Goal: Transaction & Acquisition: Purchase product/service

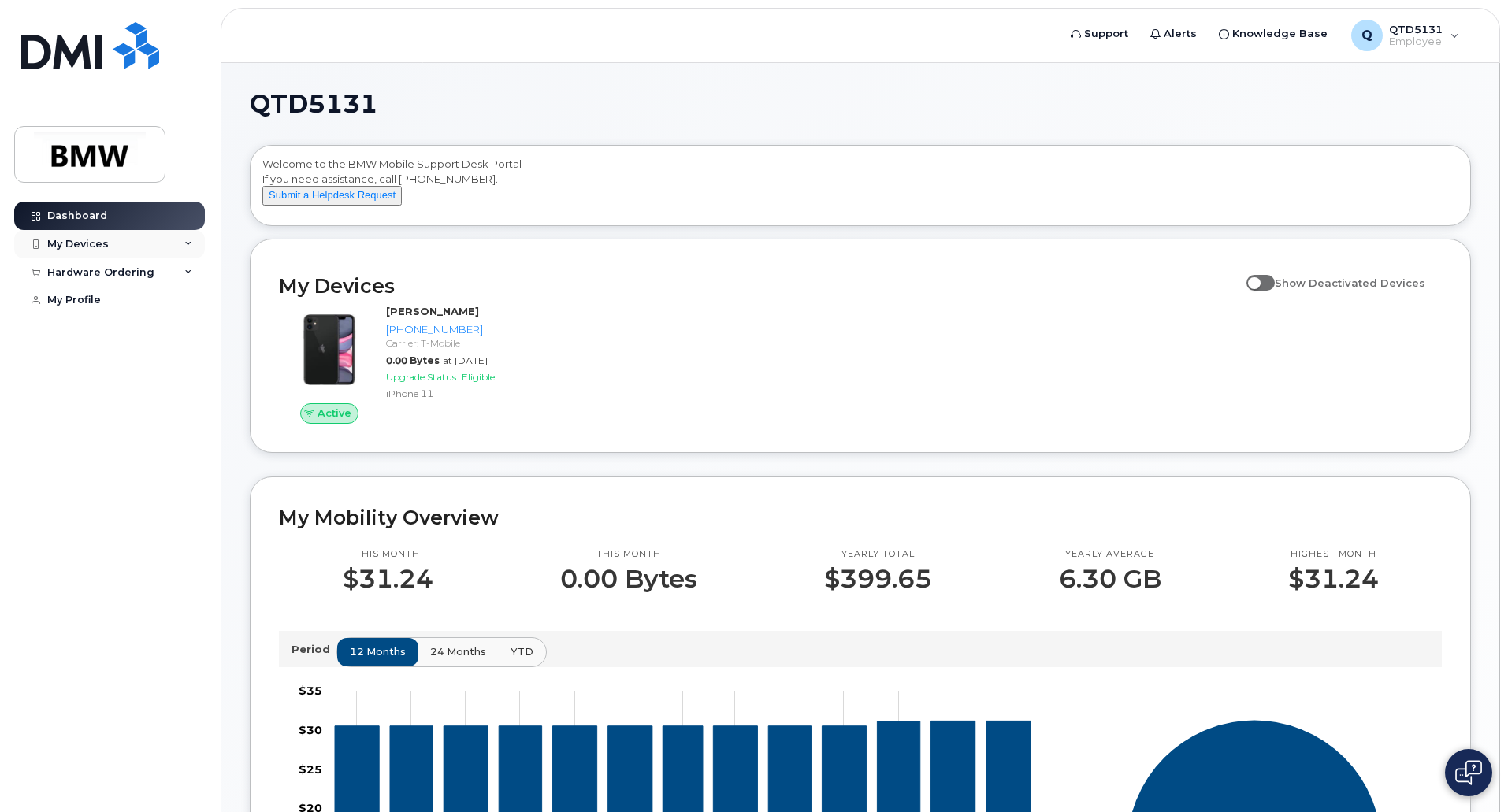
click at [161, 251] on div "My Devices" at bounding box center [109, 244] width 191 height 29
click at [180, 371] on div "Hardware Ordering" at bounding box center [109, 358] width 191 height 29
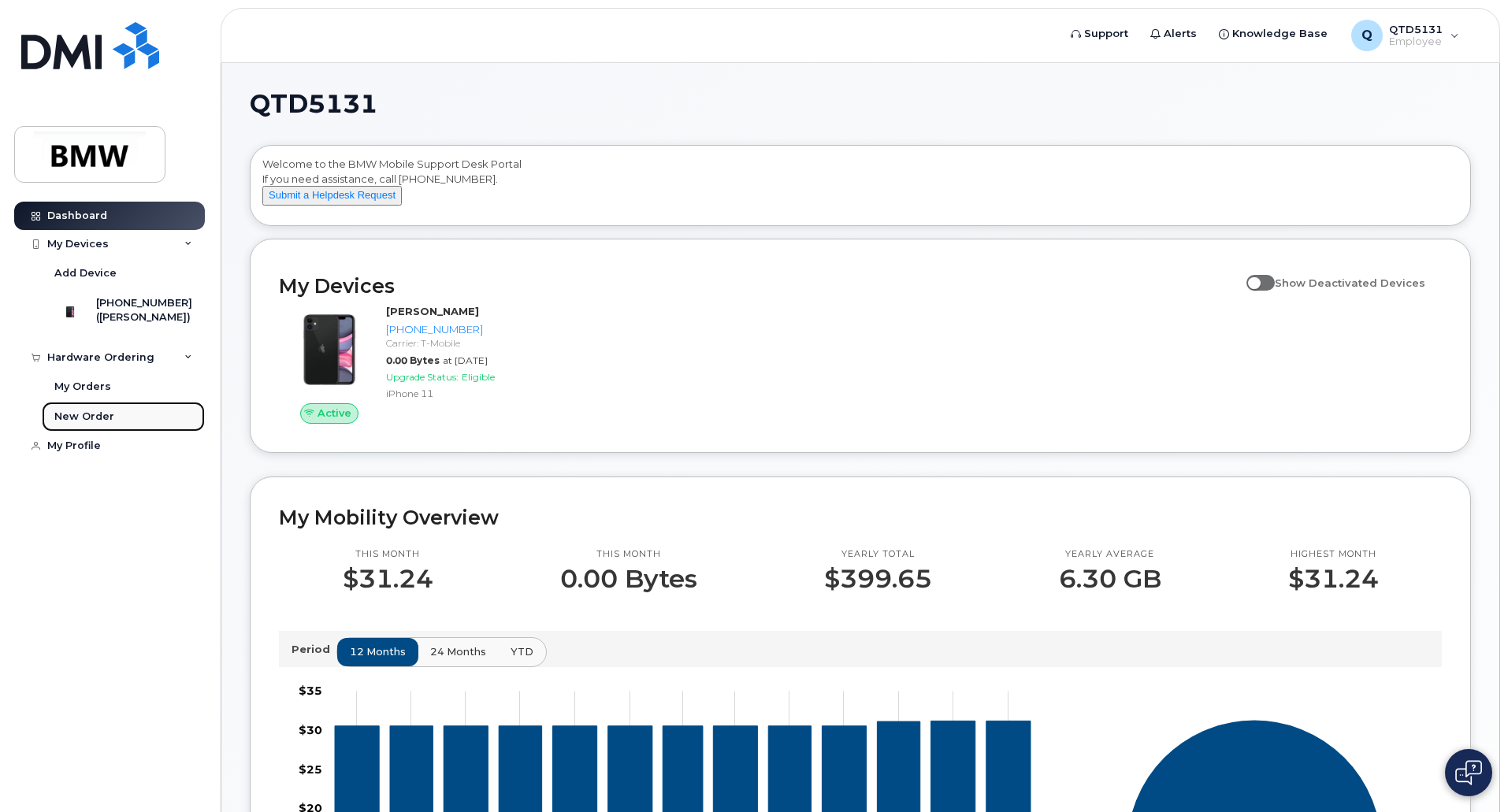
click at [95, 424] on div "New Order" at bounding box center [84, 416] width 60 height 14
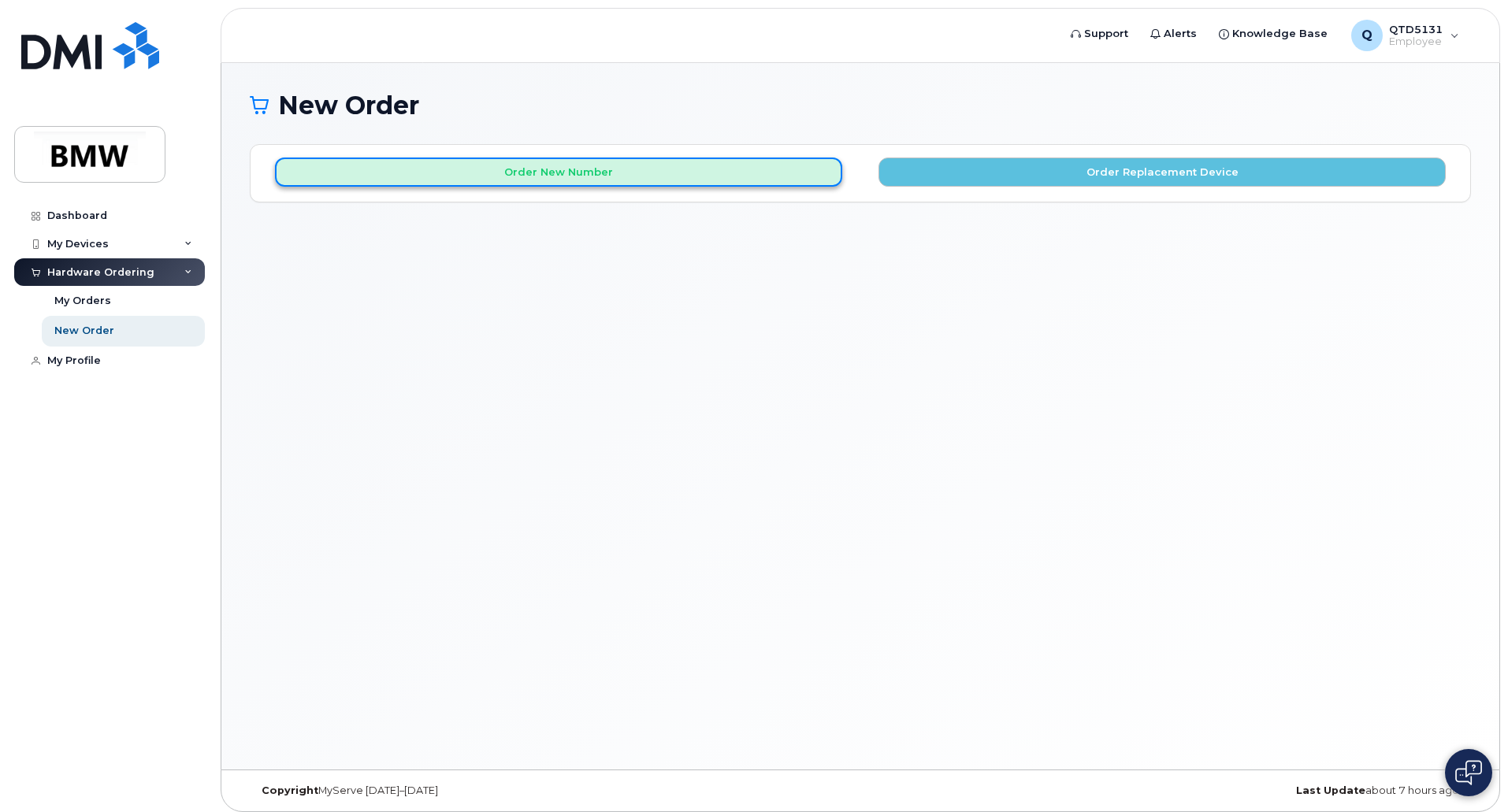
click at [634, 178] on button "Order New Number" at bounding box center [558, 172] width 567 height 29
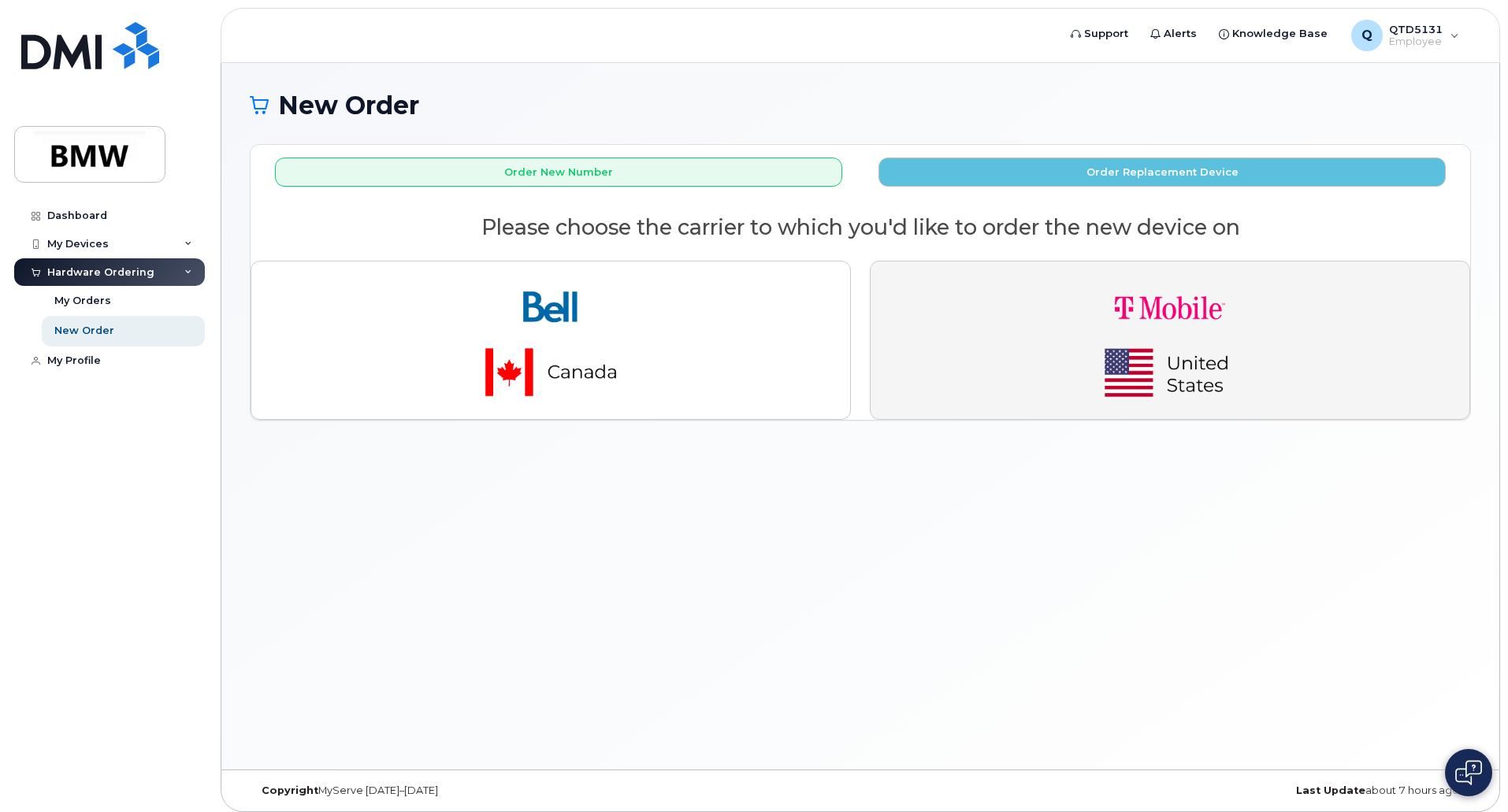
click at [1190, 384] on img "button" at bounding box center [1169, 341] width 220 height 133
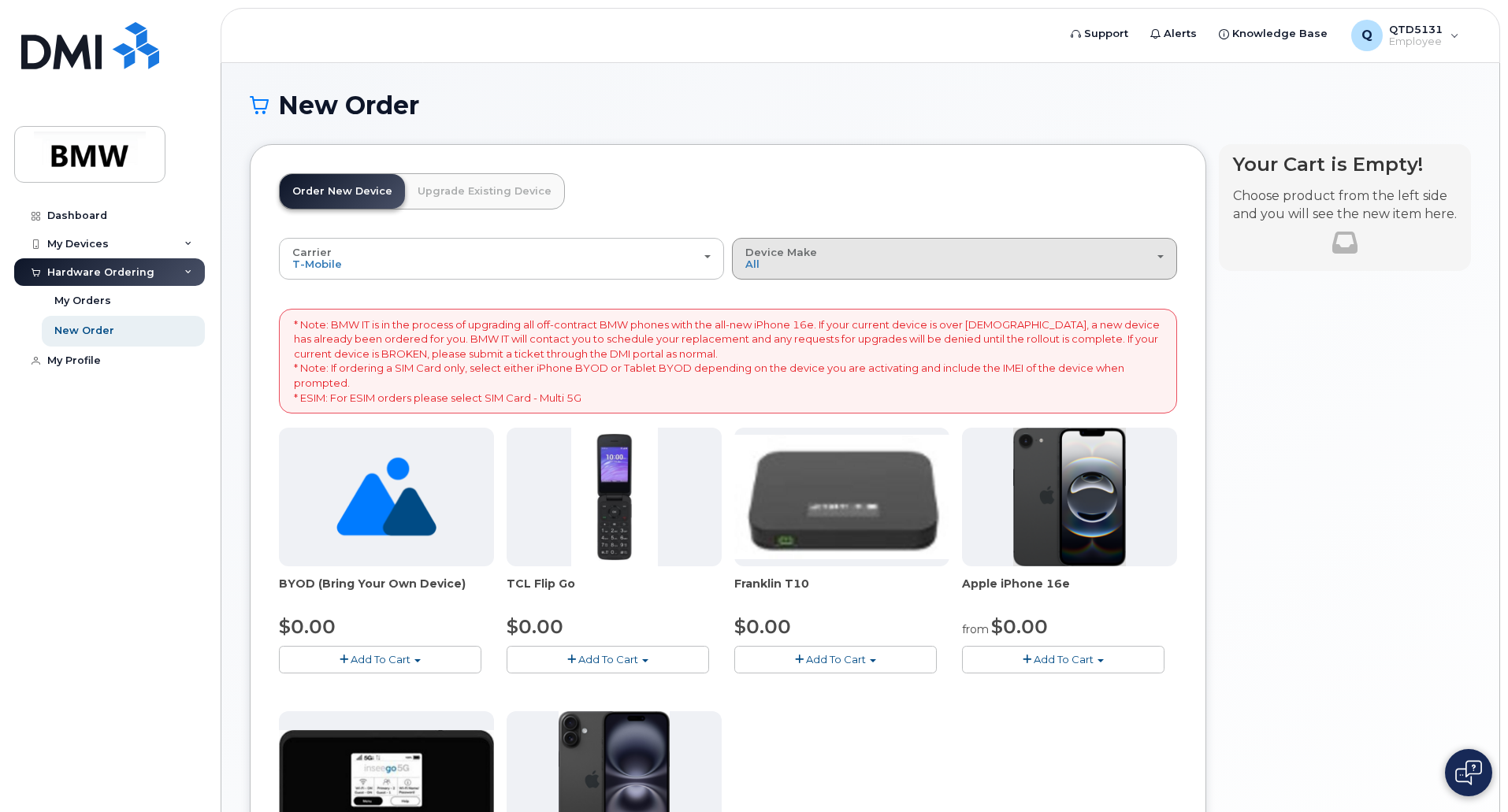
click at [1162, 261] on div "Device Make All Cell Phone iPhone Modem" at bounding box center [954, 259] width 418 height 25
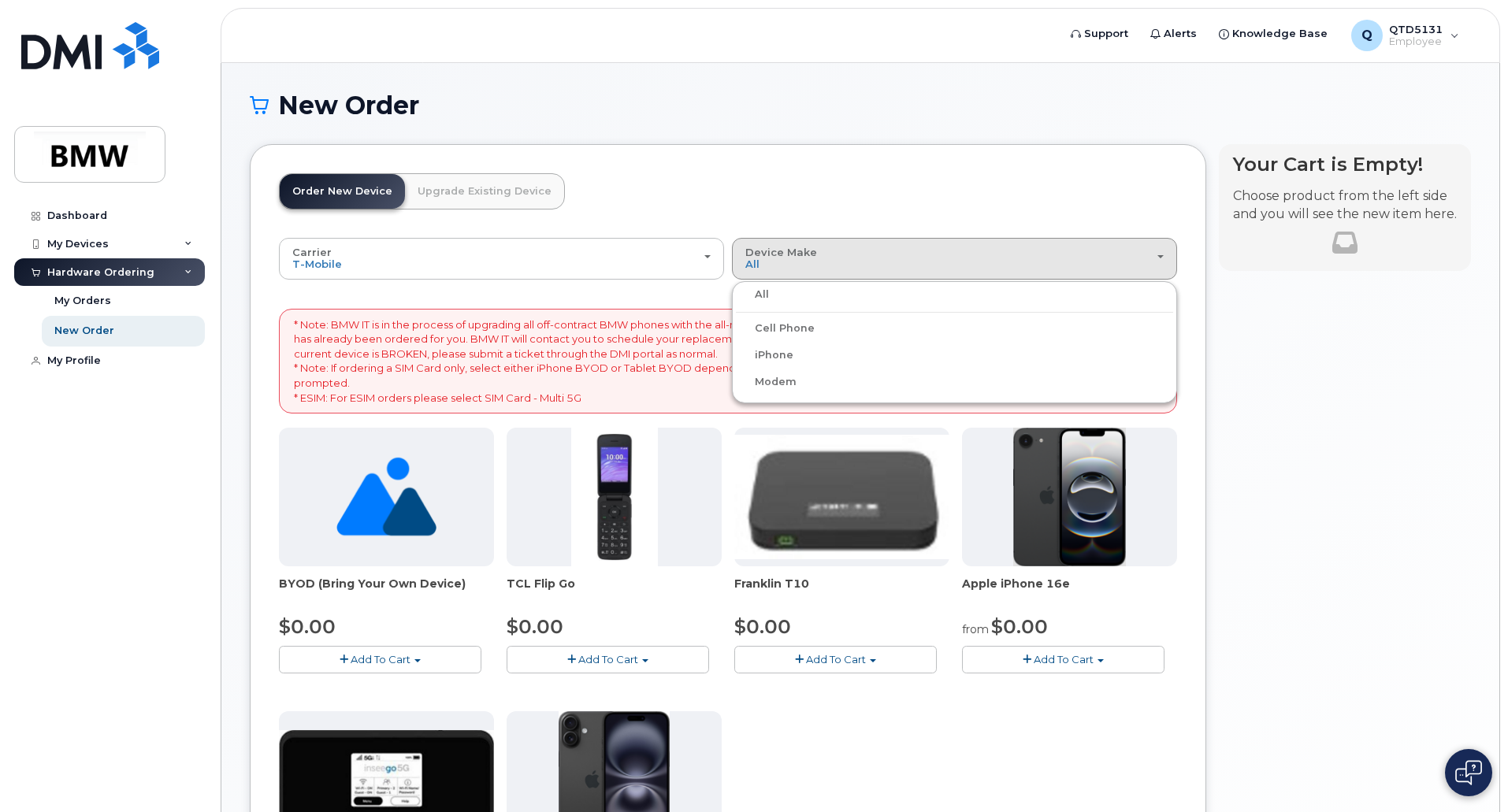
click at [791, 333] on label "Cell Phone" at bounding box center [775, 328] width 79 height 19
click at [0, 0] on input "Cell Phone" at bounding box center [0, 0] width 0 height 0
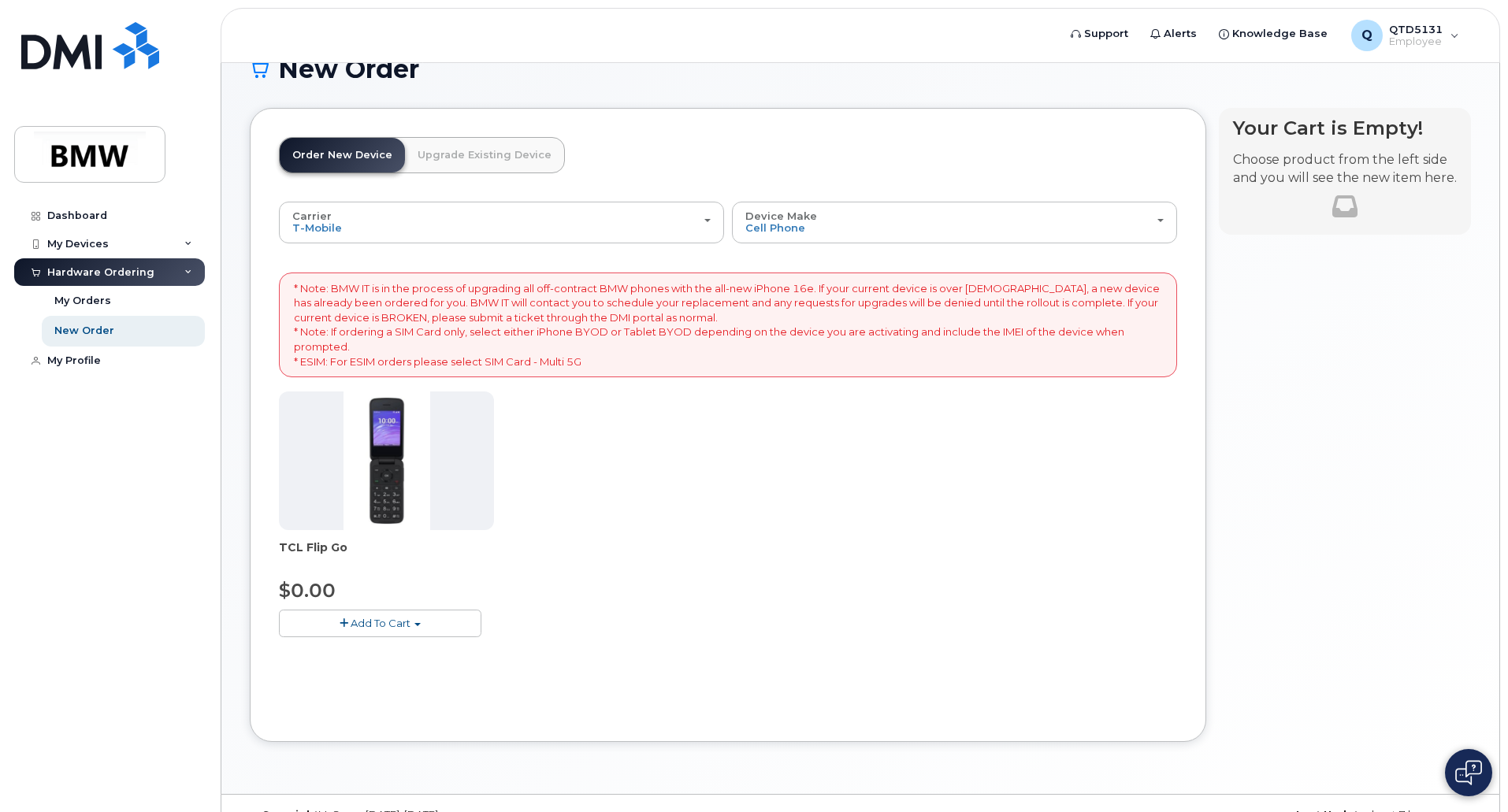
scroll to position [69, 0]
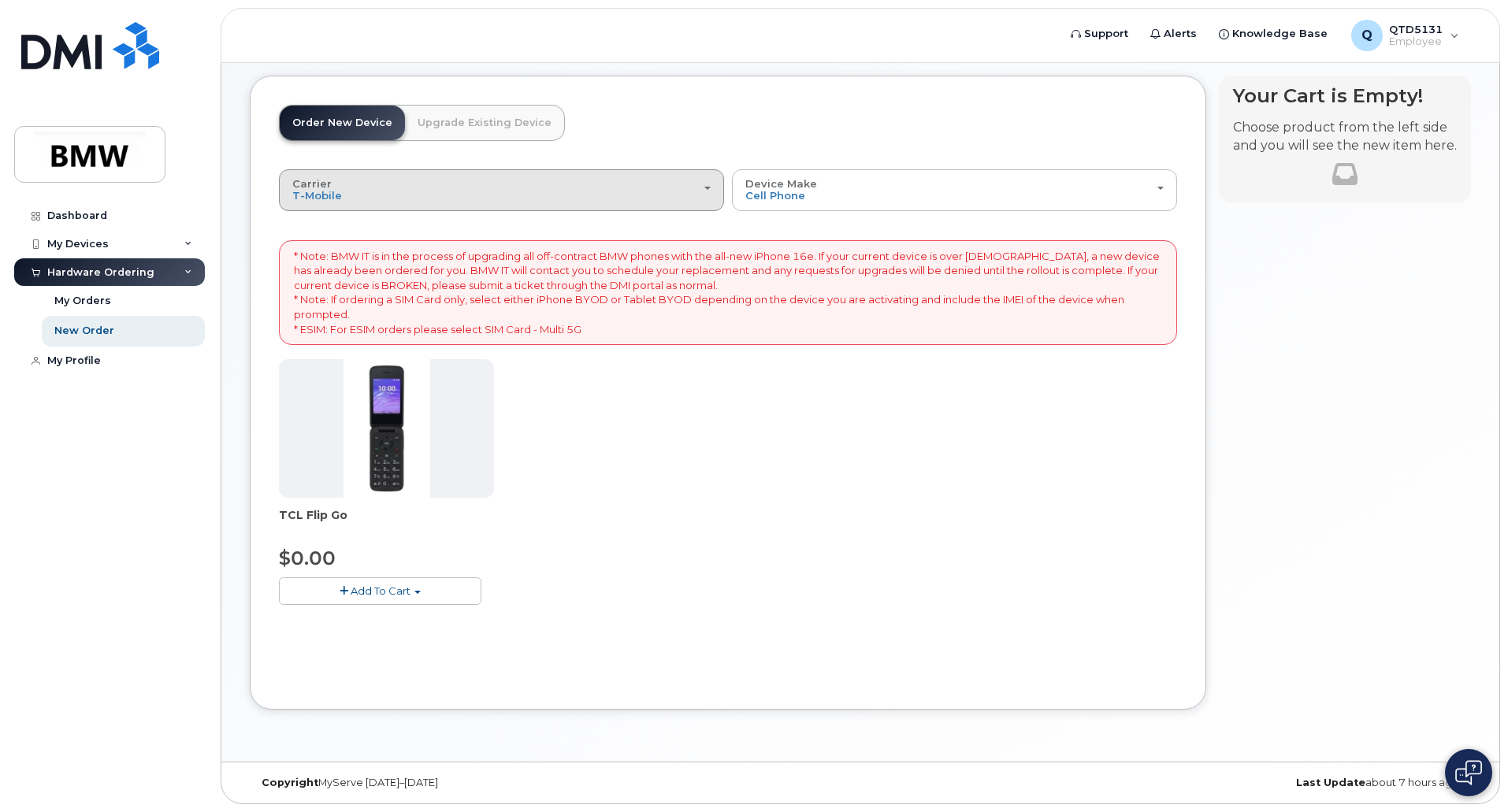
click at [716, 194] on button "Carrier Bell T-Mobile" at bounding box center [502, 190] width 445 height 41
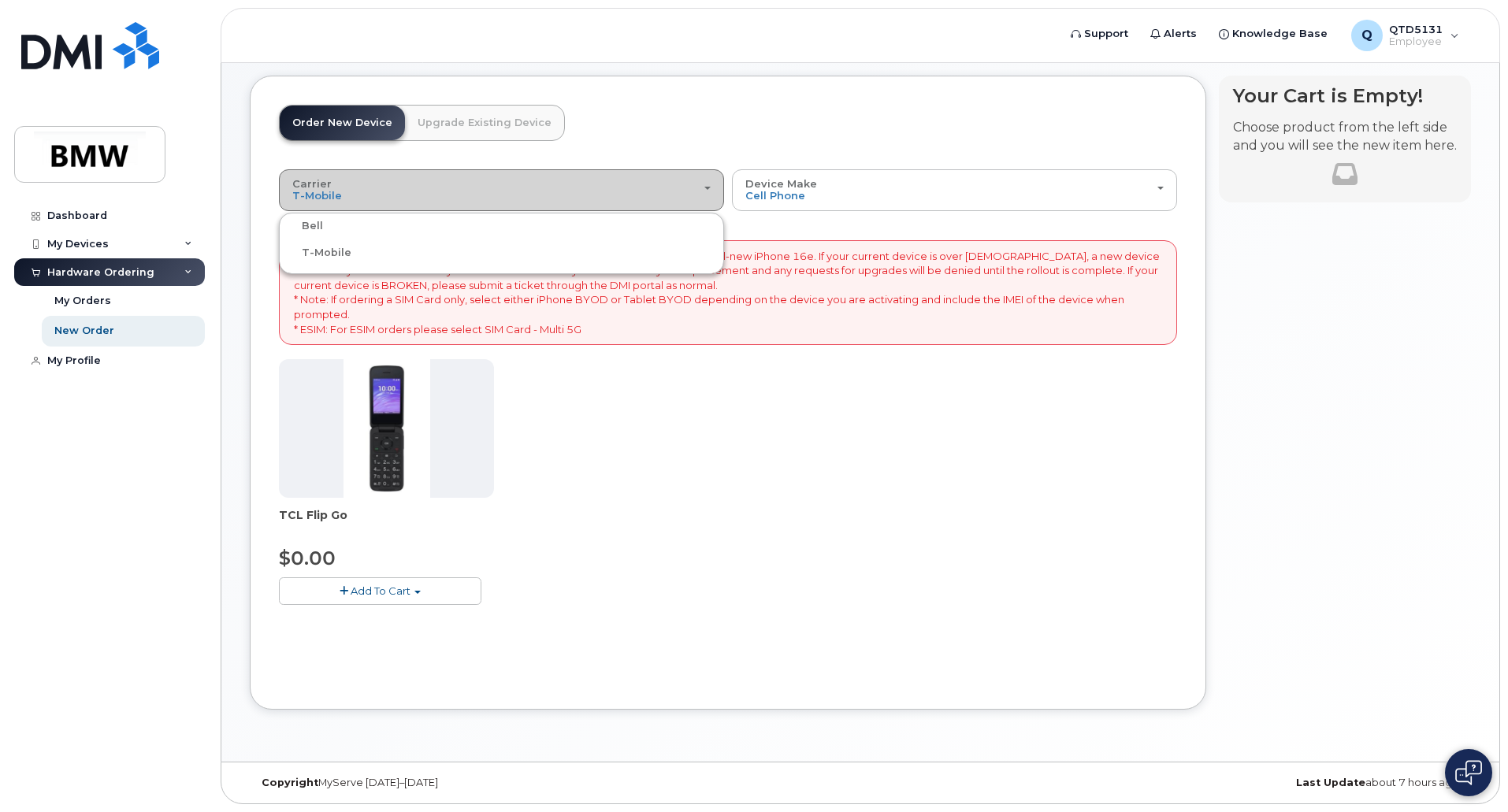
click at [715, 193] on button "Carrier Bell T-Mobile" at bounding box center [502, 190] width 445 height 41
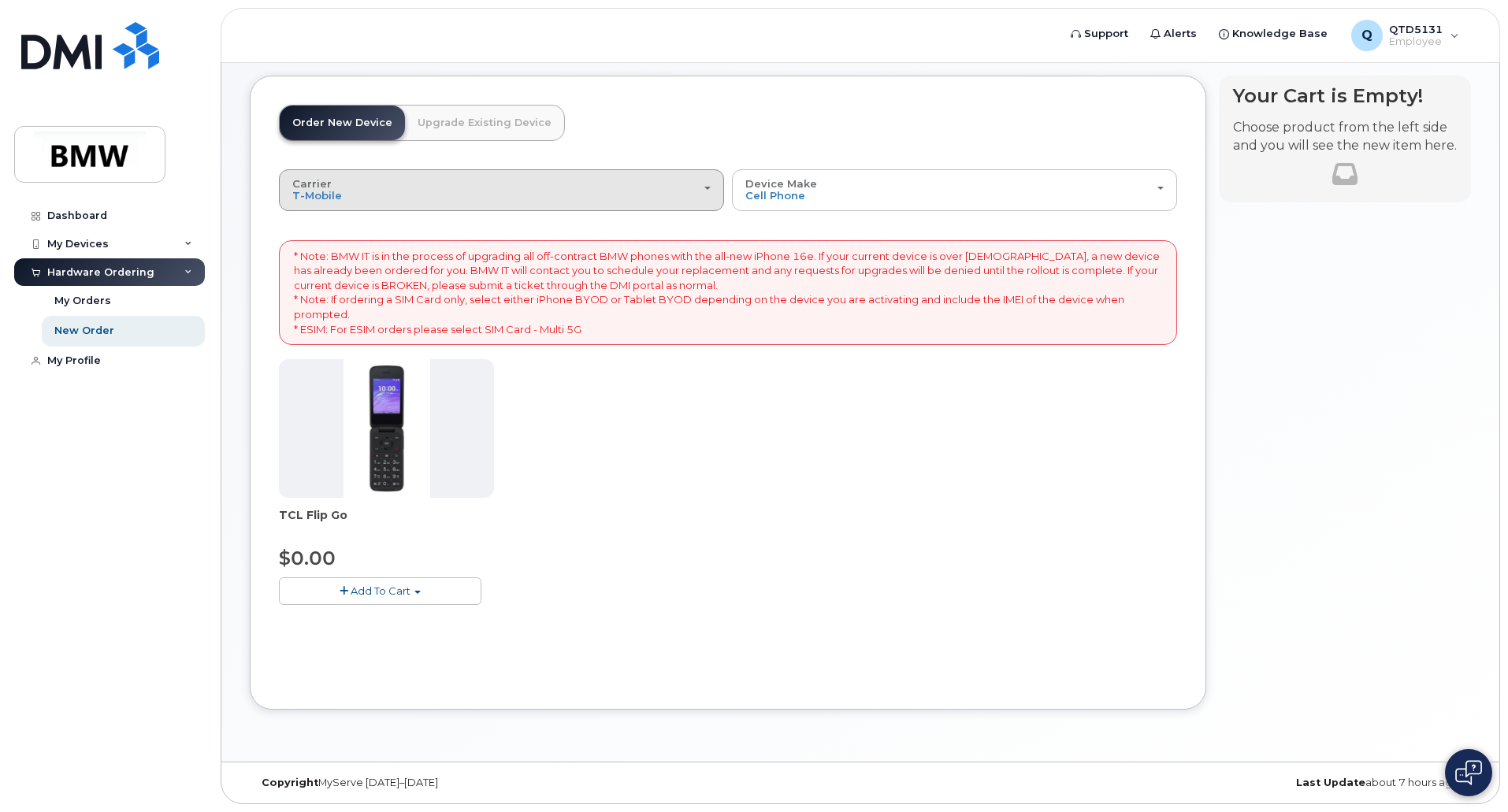
click at [711, 192] on button "Carrier Bell T-Mobile" at bounding box center [502, 190] width 445 height 41
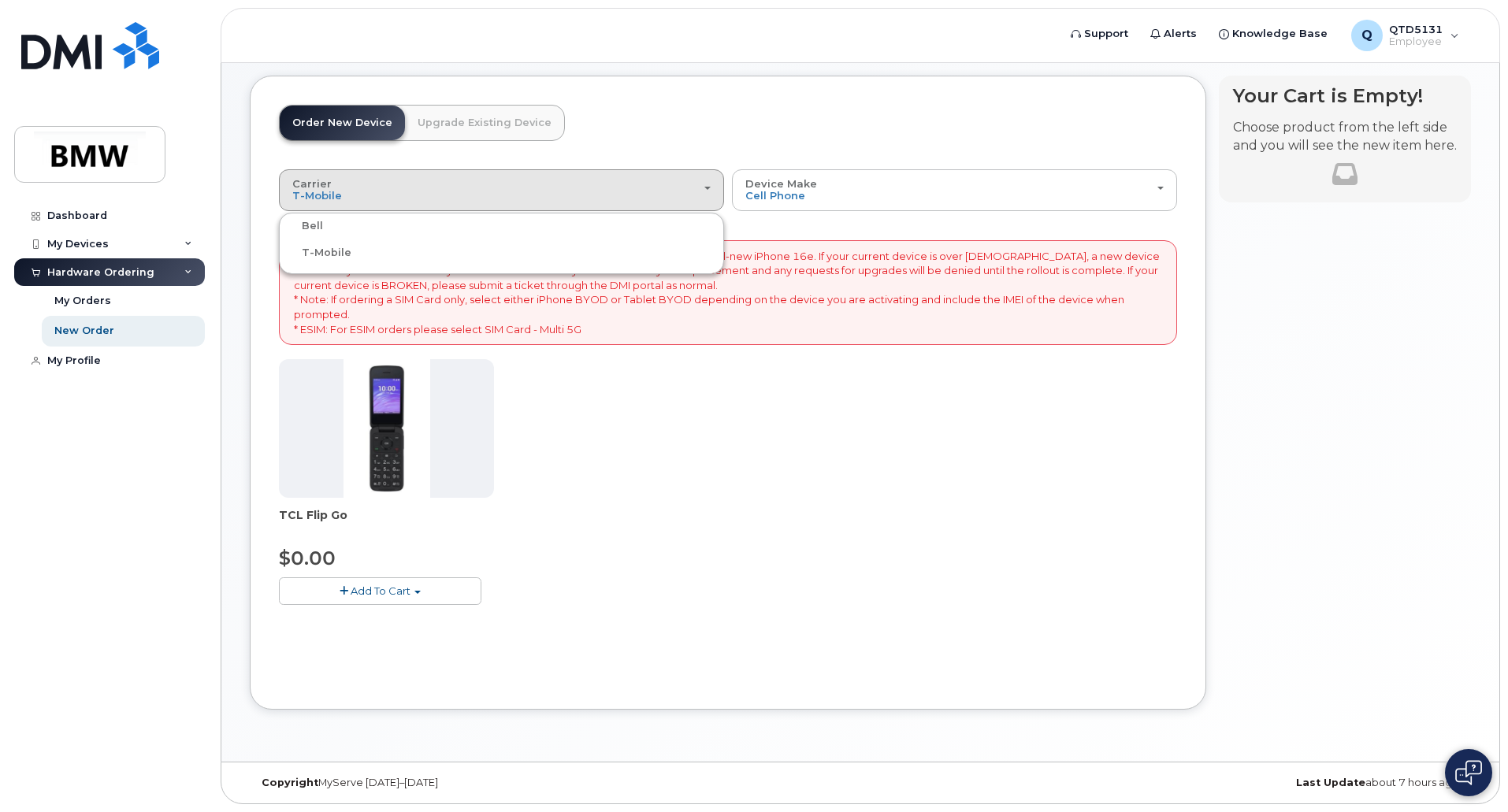
click at [310, 223] on label "Bell" at bounding box center [302, 226] width 40 height 19
click at [0, 0] on input "Bell" at bounding box center [0, 0] width 0 height 0
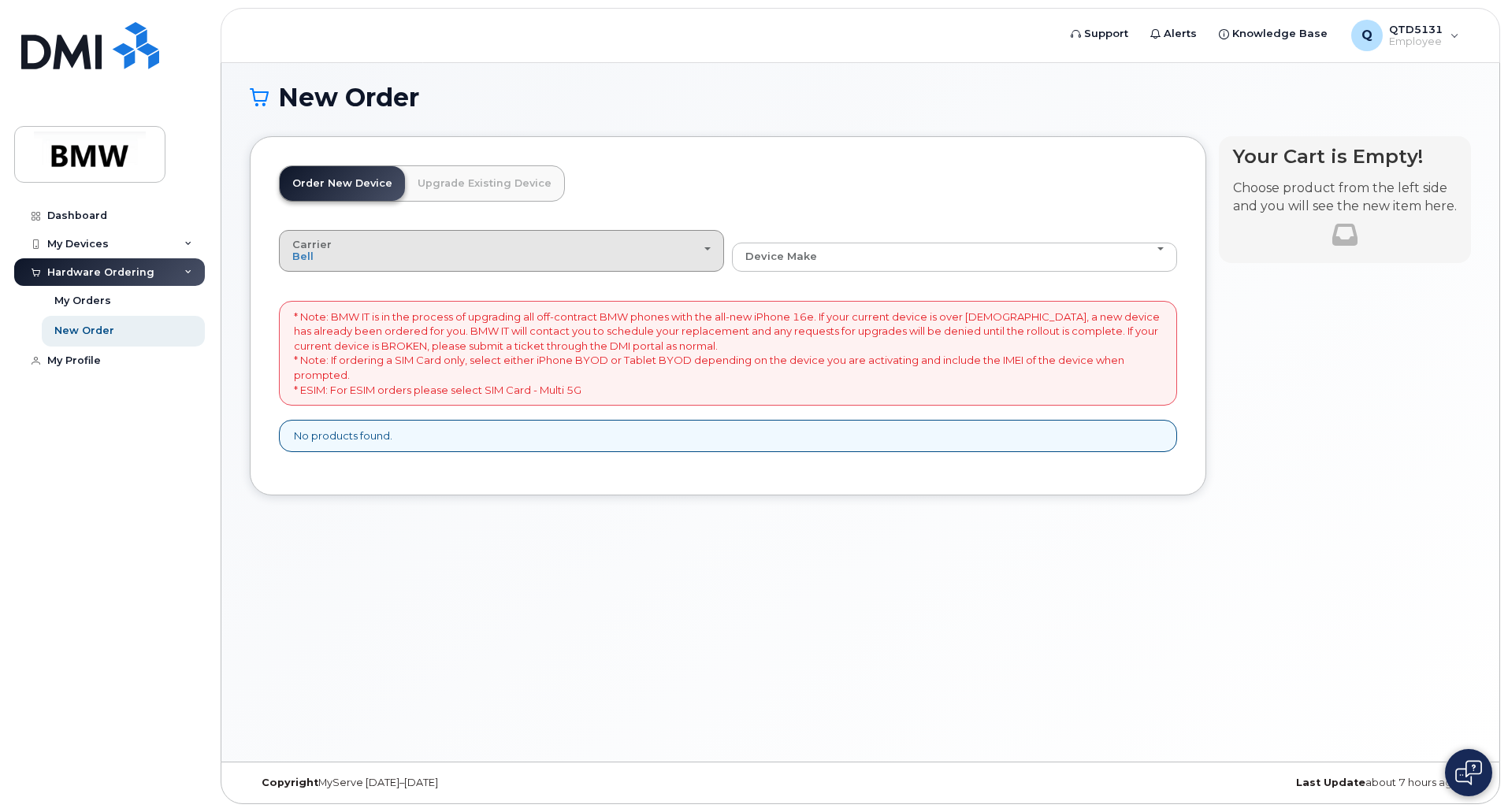
click at [703, 249] on div "Carrier Bell T-Mobile" at bounding box center [501, 251] width 418 height 25
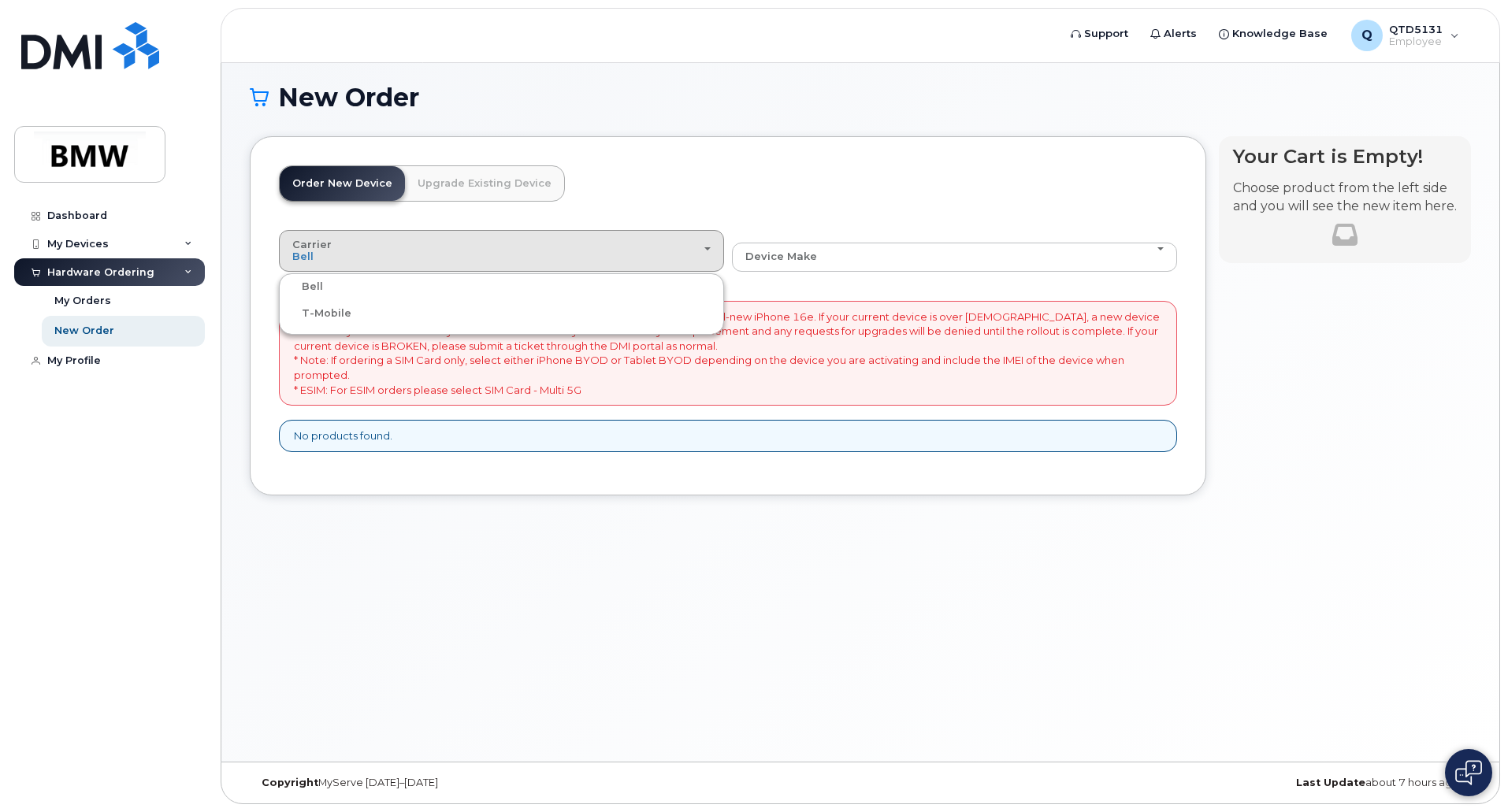
click at [324, 318] on label "T-Mobile" at bounding box center [317, 313] width 69 height 19
click at [0, 0] on input "T-Mobile" at bounding box center [0, 0] width 0 height 0
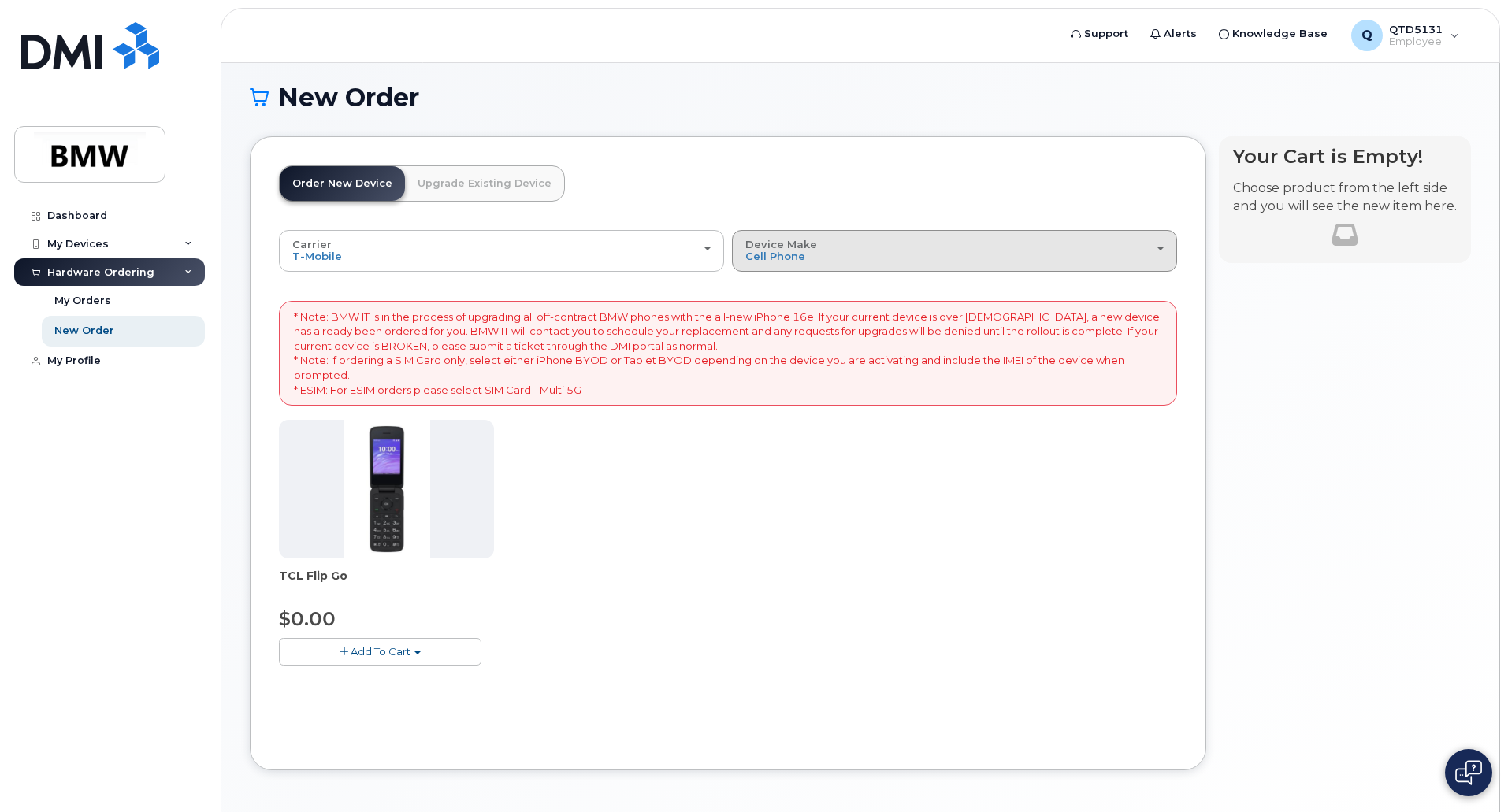
click at [1150, 257] on div "Device Make All Cell Phone iPhone Modem" at bounding box center [954, 251] width 418 height 25
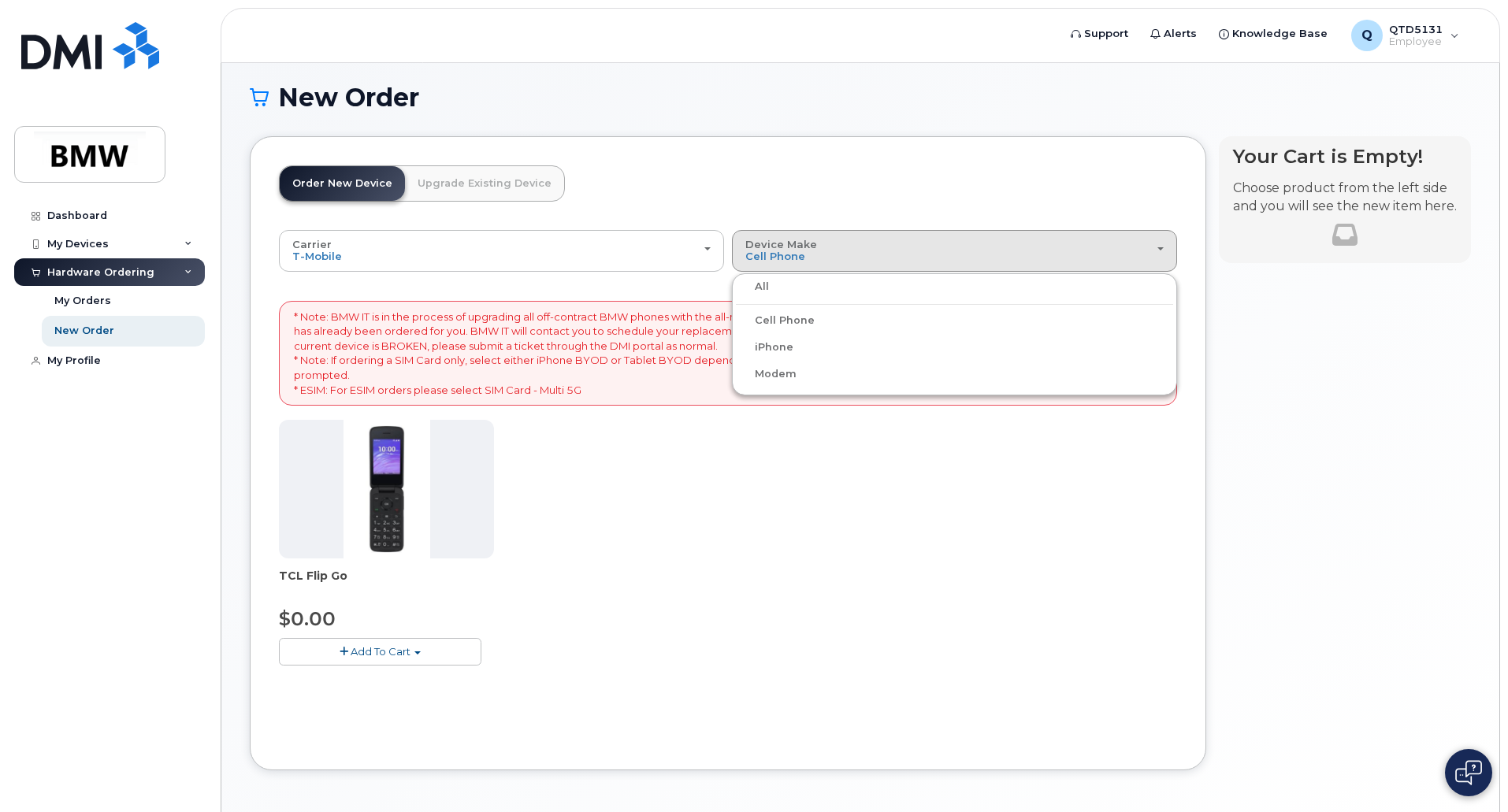
click at [775, 349] on label "iPhone" at bounding box center [765, 347] width 57 height 19
click at [0, 0] on input "iPhone" at bounding box center [0, 0] width 0 height 0
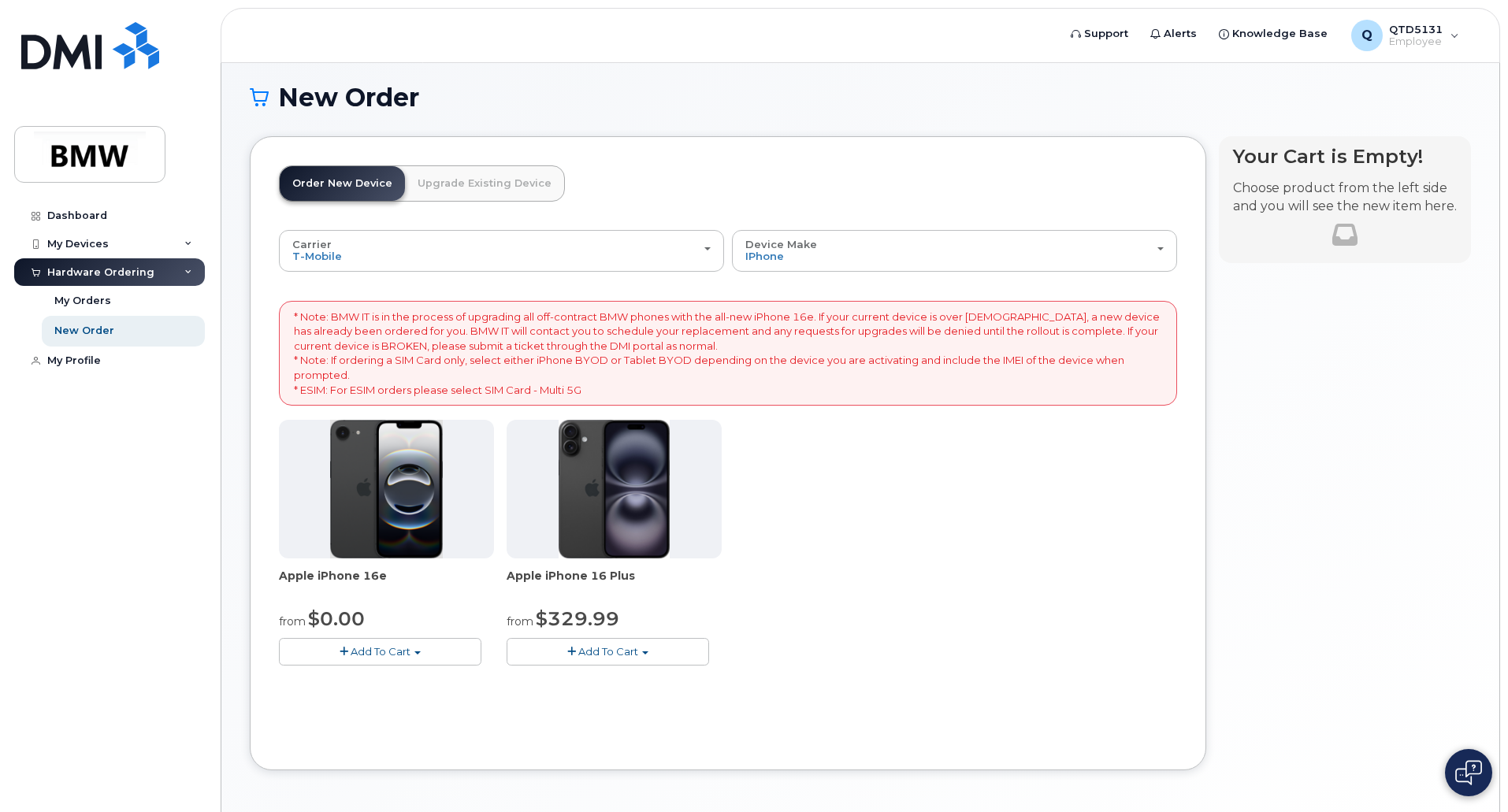
click at [384, 650] on span "Add To Cart" at bounding box center [380, 651] width 60 height 12
click at [377, 683] on link "$0.00 - 30 Month Activation (128GB)" at bounding box center [395, 681] width 227 height 20
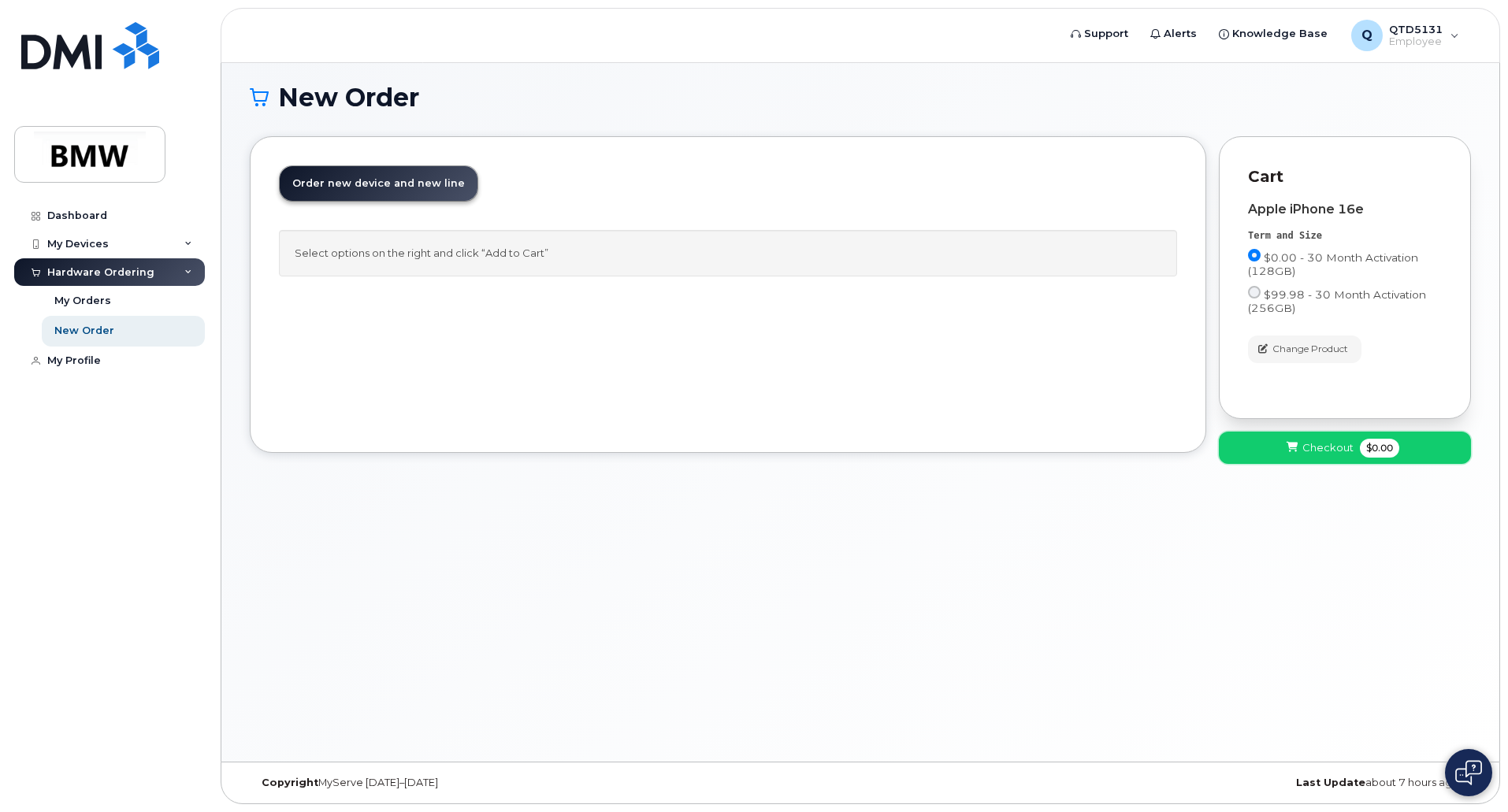
click at [1316, 445] on span "Checkout" at bounding box center [1328, 448] width 52 height 15
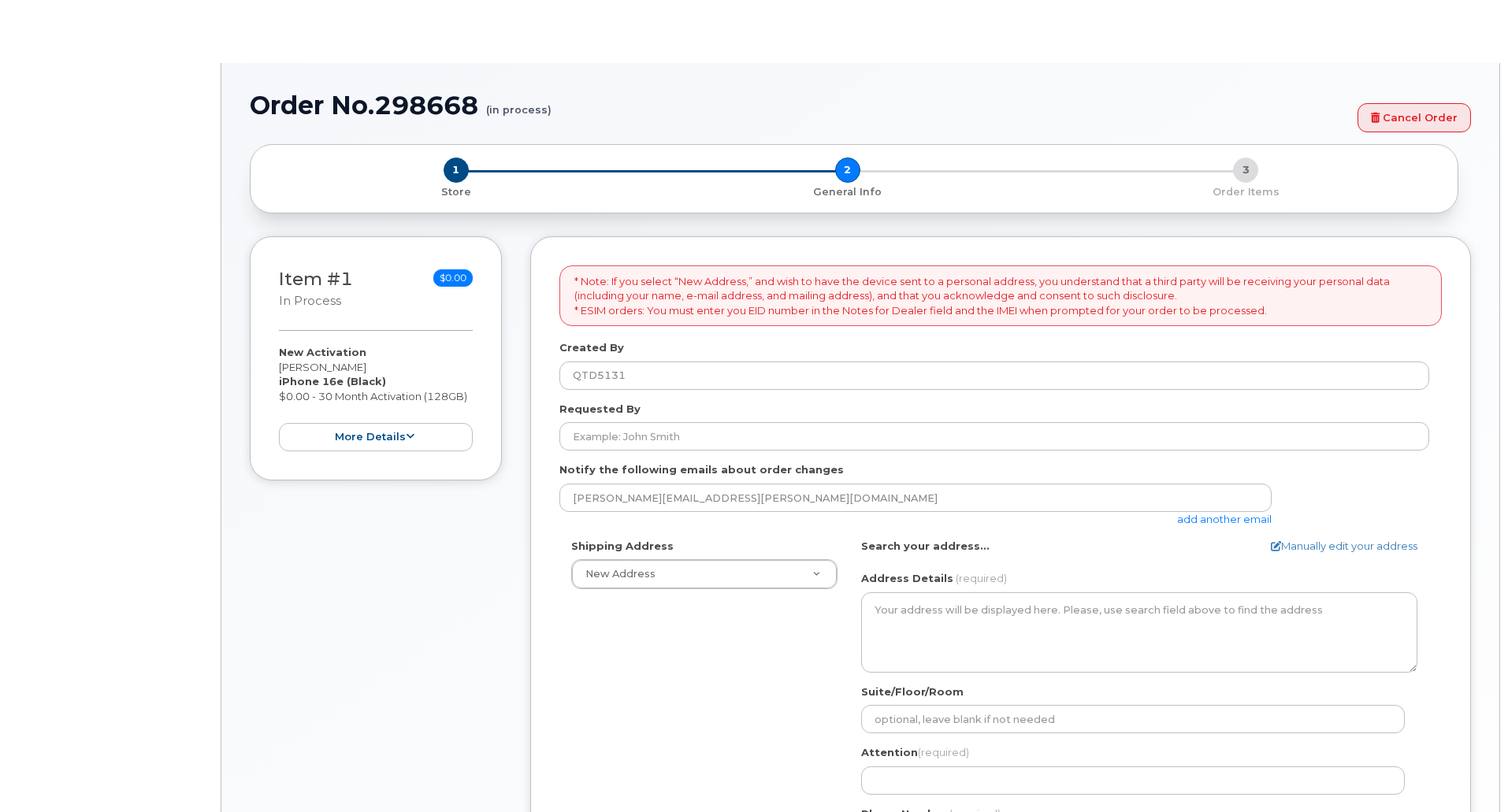
select select
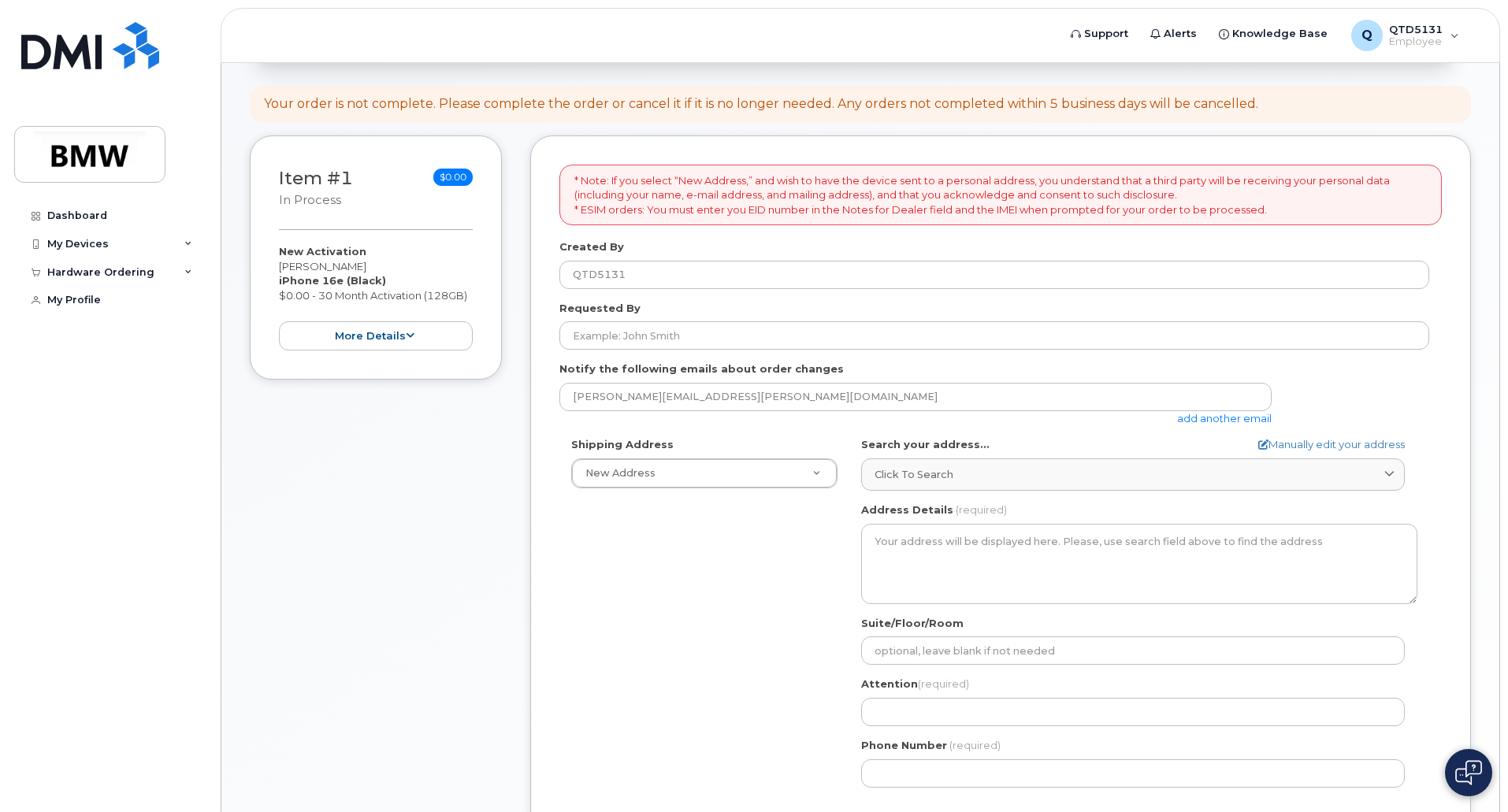
scroll to position [157, 0]
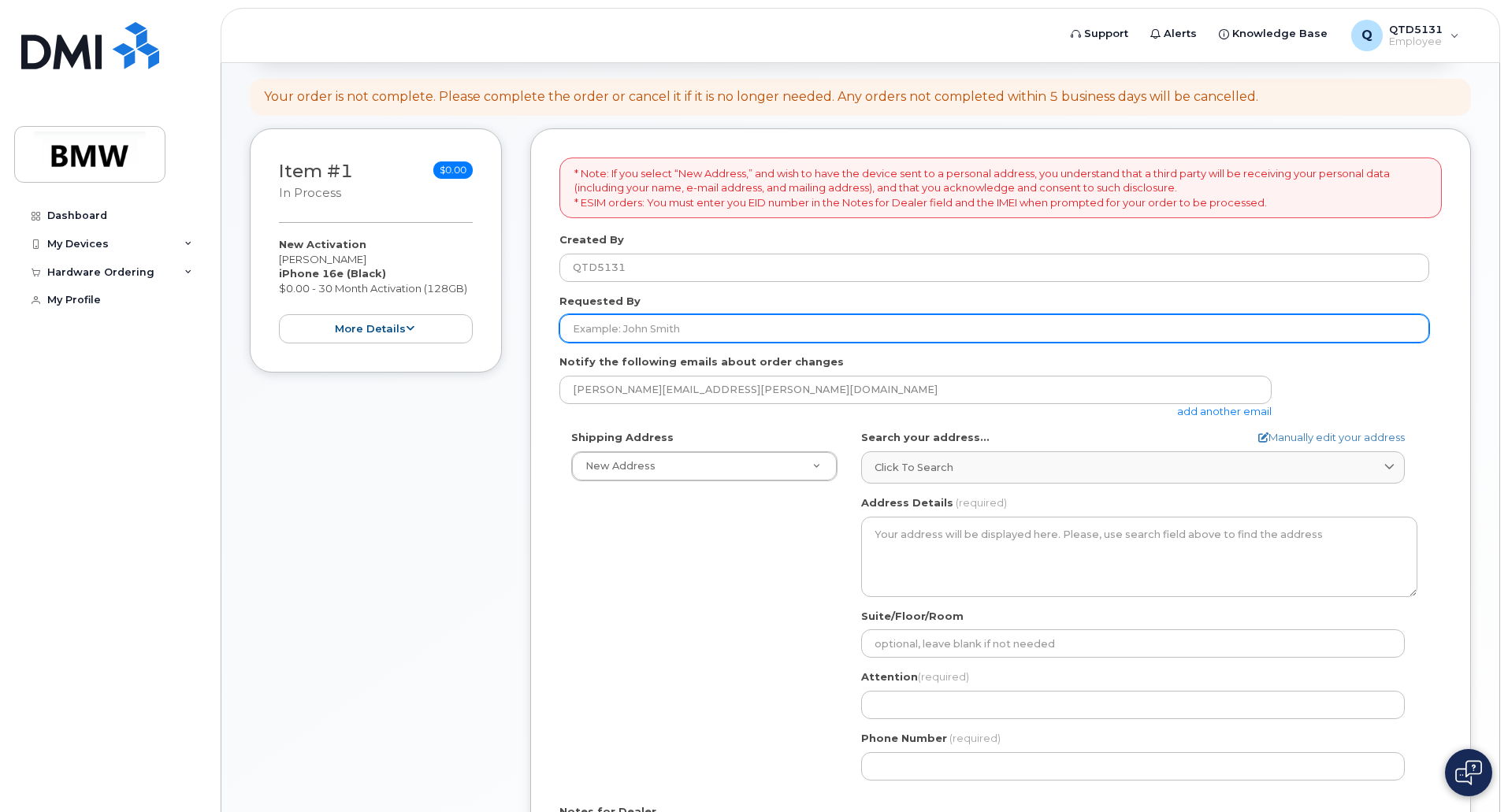
click at [656, 334] on input "Requested By" at bounding box center [994, 328] width 869 height 29
type input "[PERSON_NAME]"
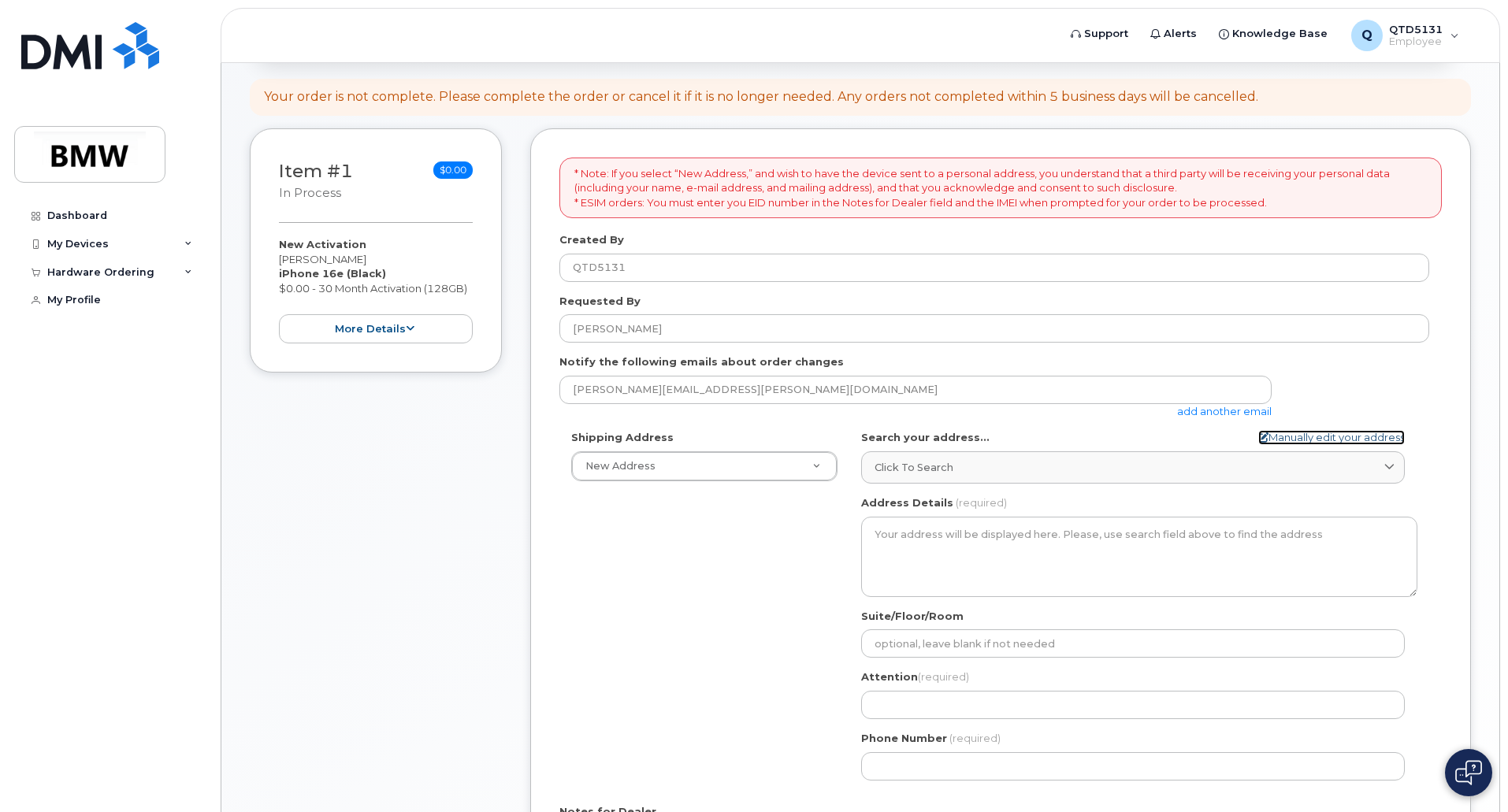
click at [1302, 440] on link "Manually edit your address" at bounding box center [1331, 437] width 147 height 15
select select
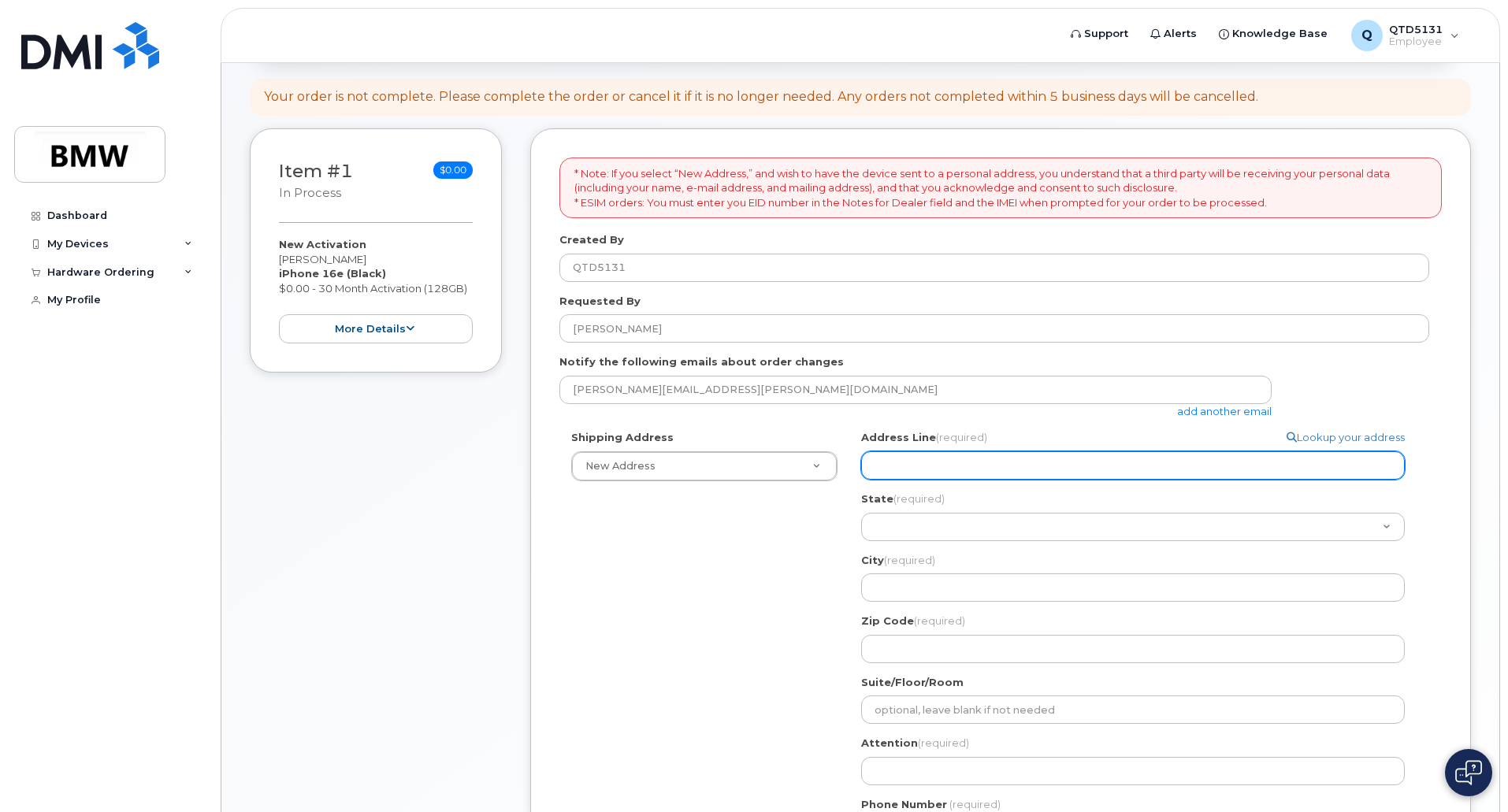
click at [973, 456] on input "Address Line (required)" at bounding box center [1133, 465] width 544 height 29
select select
type input "4"
select select
type input "40"
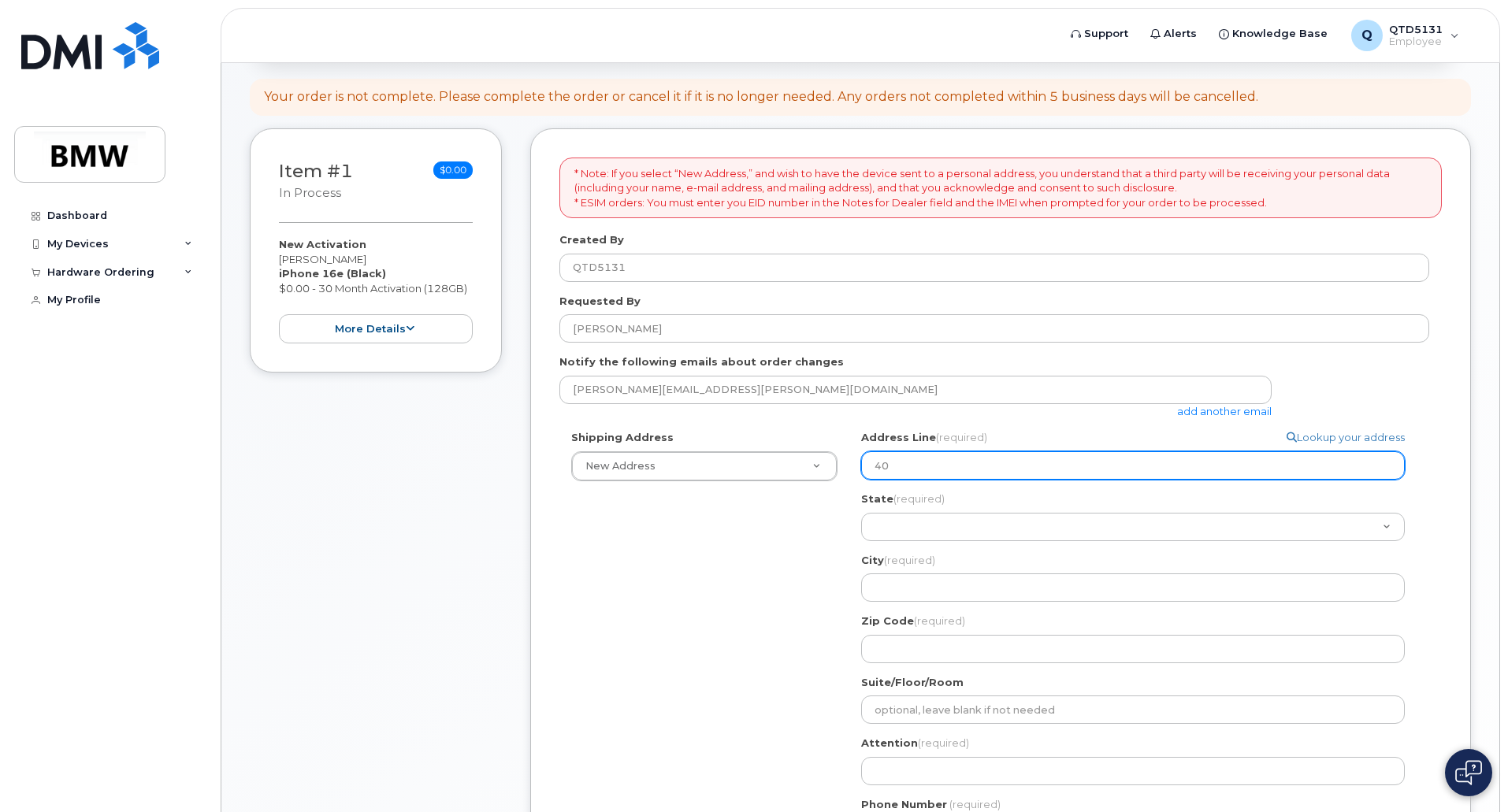
select select
type input "405"
select select
type input "405 G"
select select
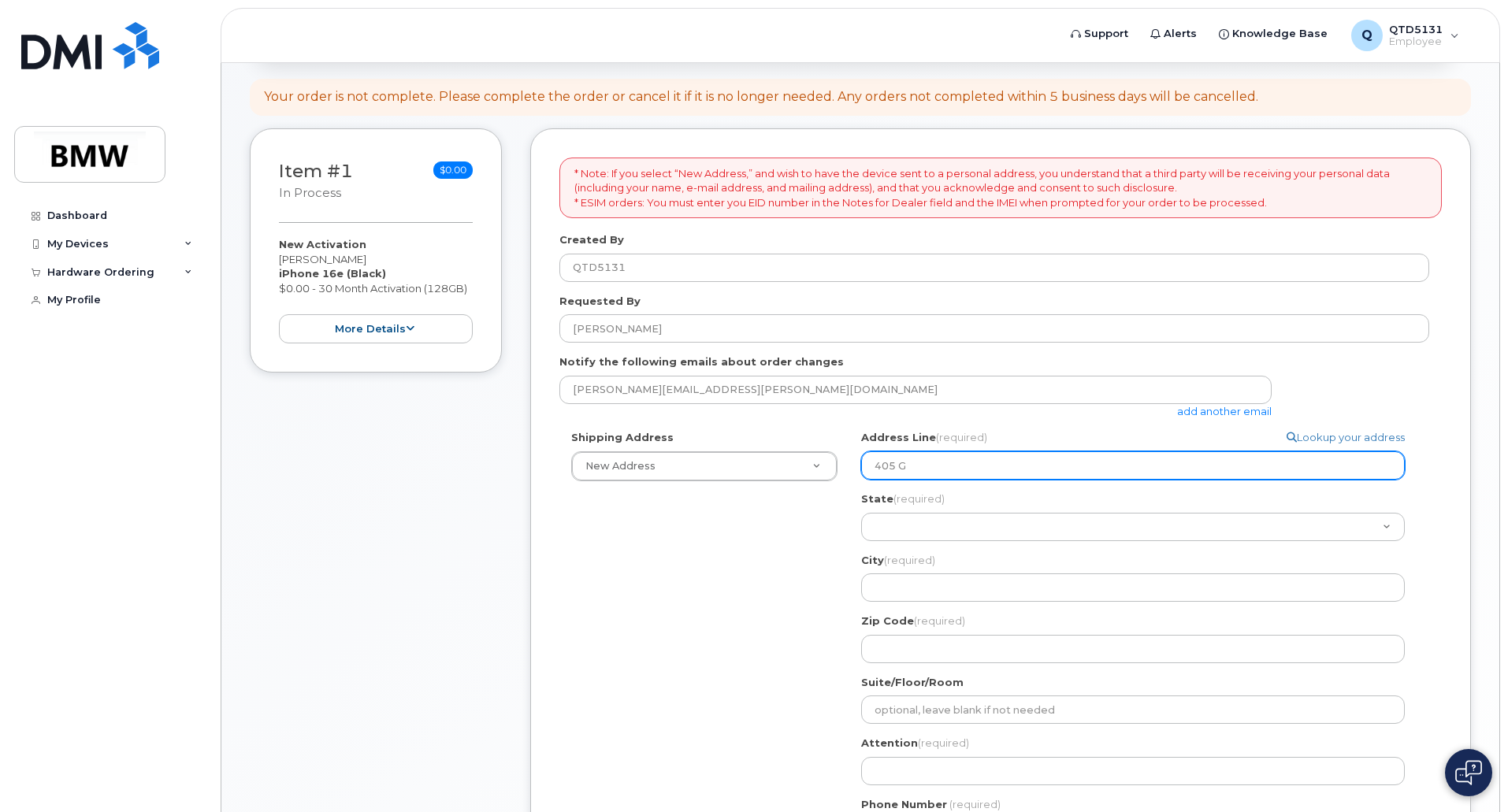
type input "405 Ga"
select select
type input "[STREET_ADDRESS]"
select select
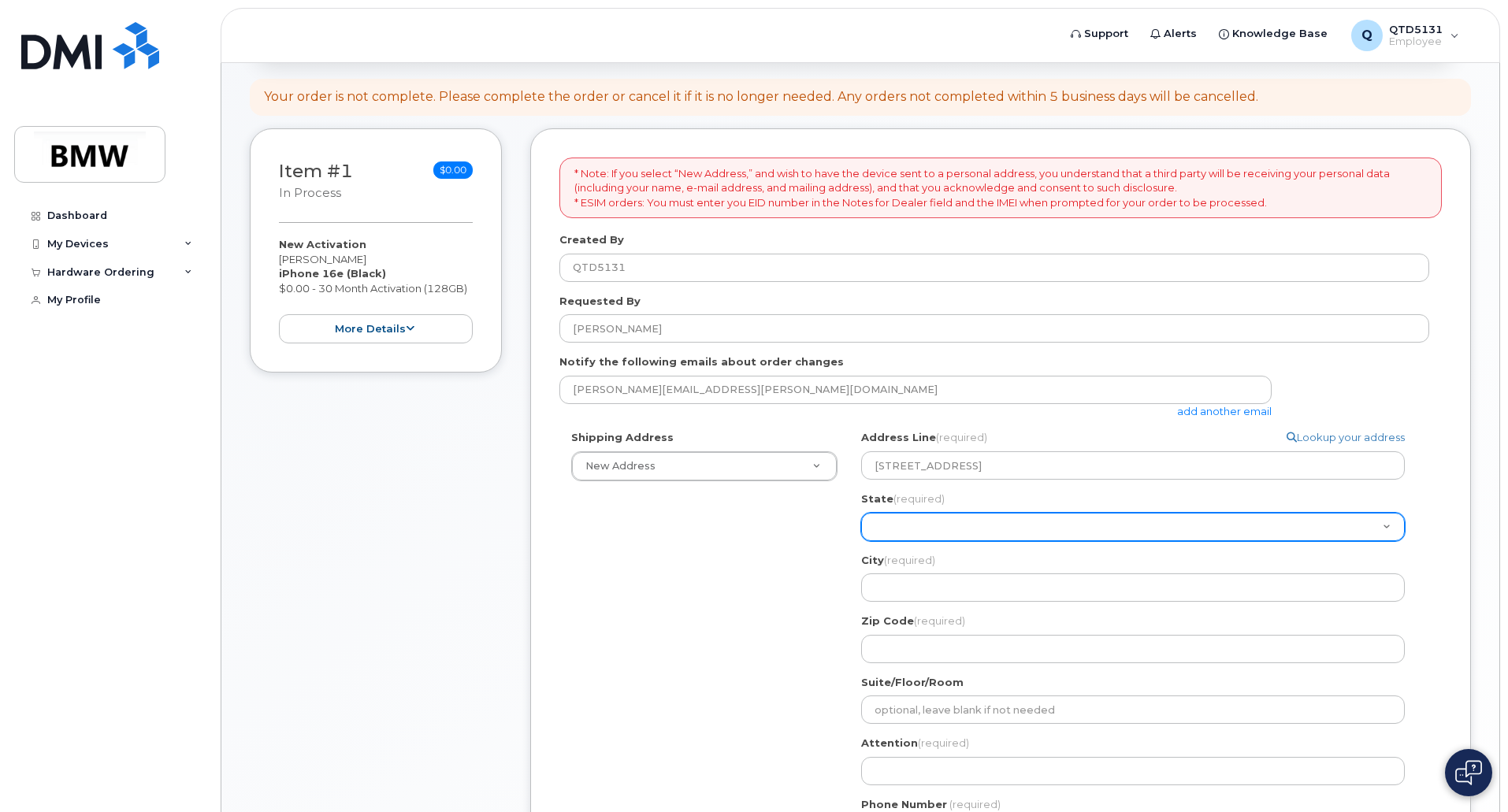
click at [925, 530] on select "[US_STATE] [US_STATE] [US_STATE] [US_STATE] [US_STATE] [US_STATE] [US_STATE] [U…" at bounding box center [1133, 526] width 544 height 29
select select "SC"
click at [861, 512] on select "Alabama Alaska American Samoa Arizona Arkansas California Colorado Connecticut …" at bounding box center [1133, 526] width 544 height 29
select select
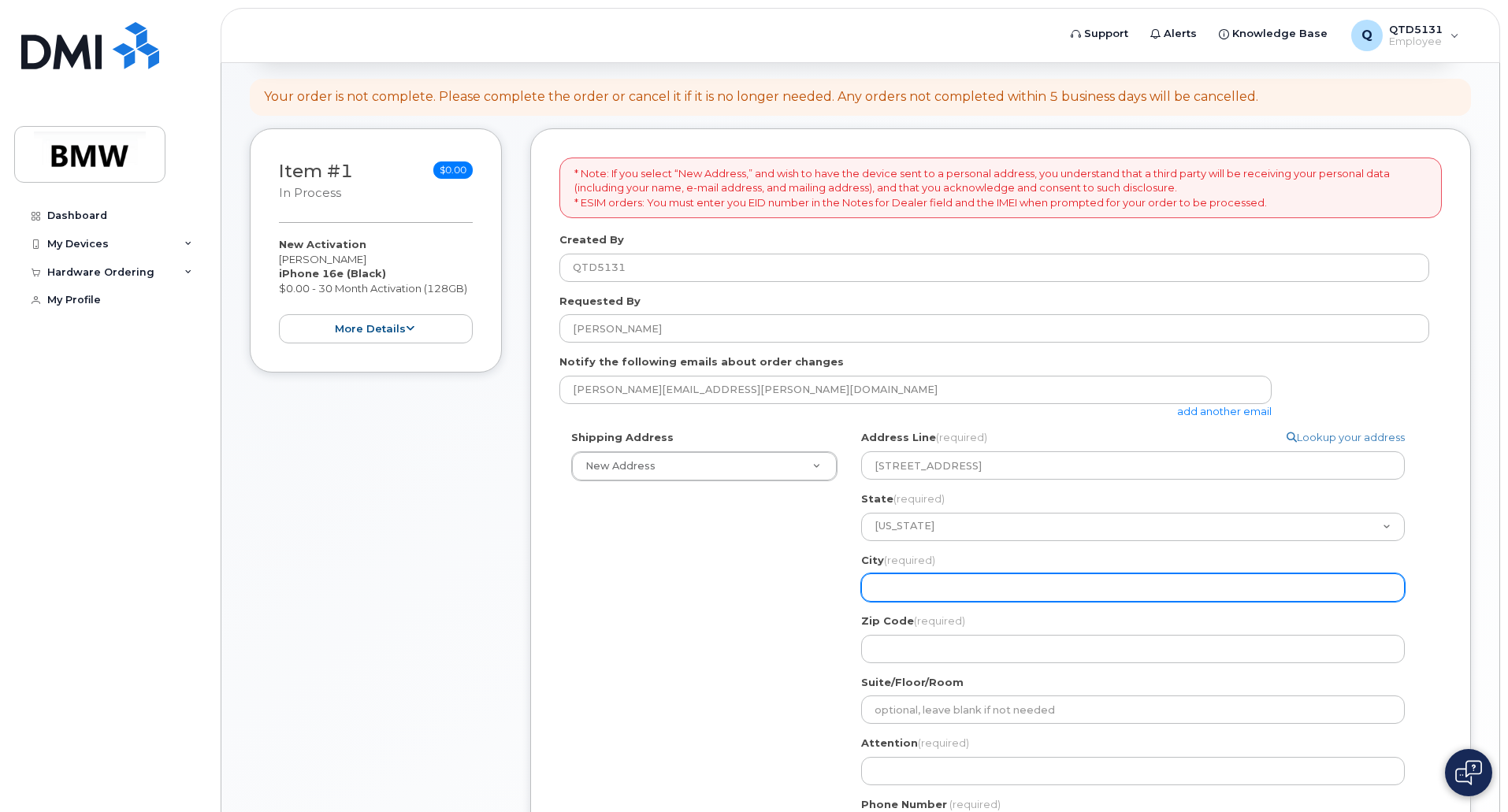
click at [929, 583] on input "City (required)" at bounding box center [1133, 588] width 544 height 29
type input "Boiling Springs"
select select
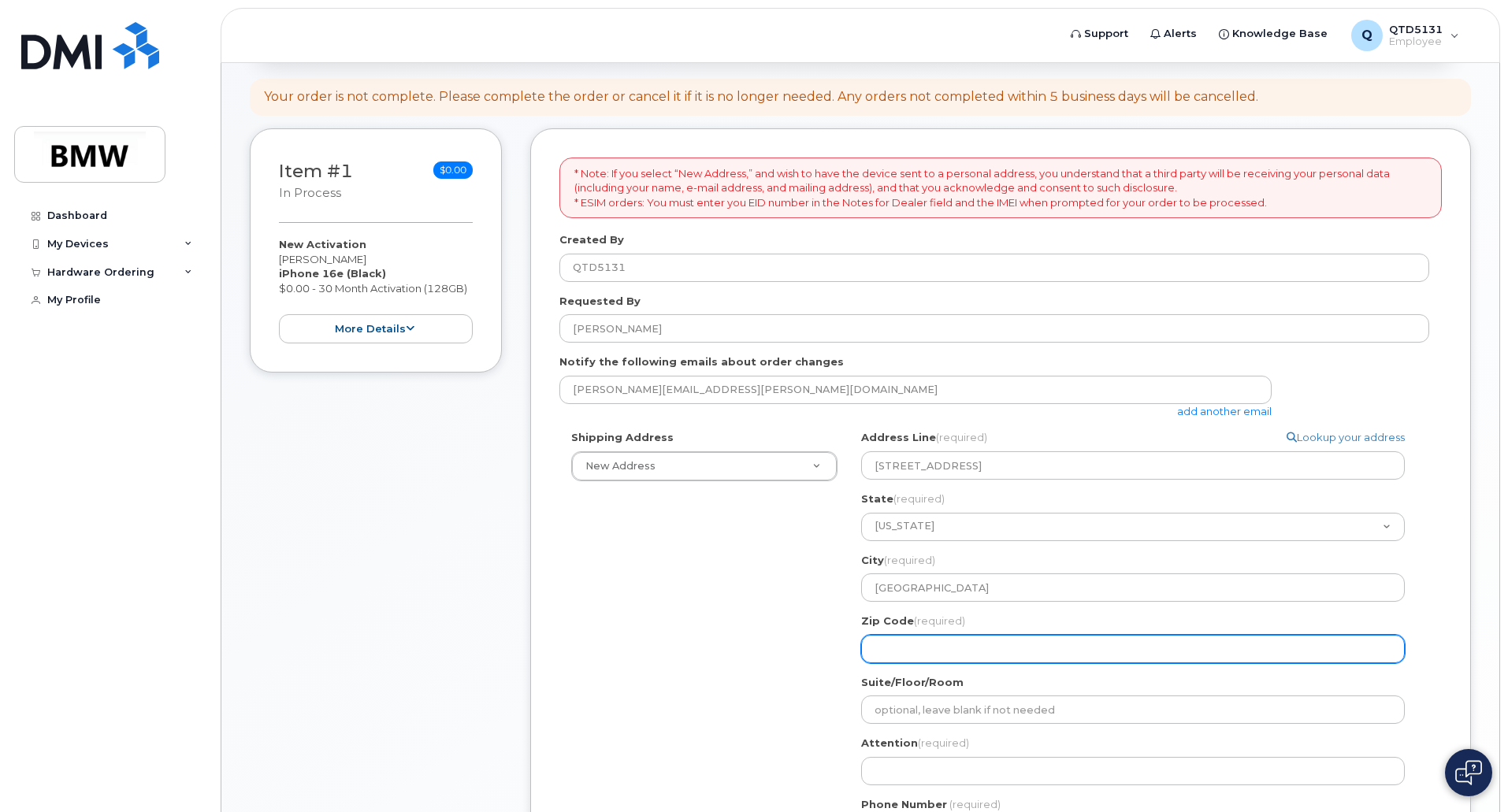
click at [929, 656] on input "Zip Code (required)" at bounding box center [1133, 649] width 544 height 29
type input "29316"
select select
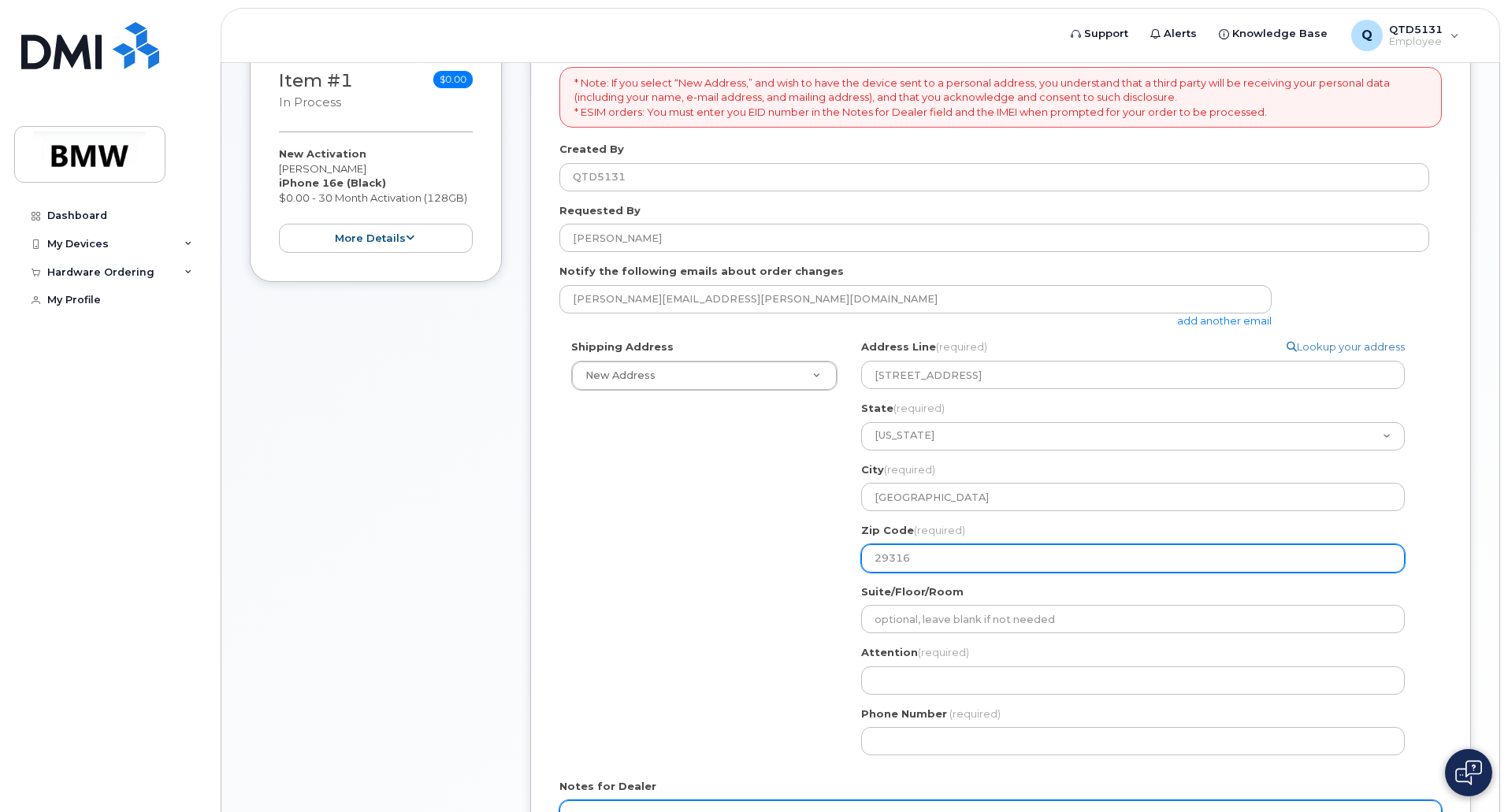
scroll to position [394, 0]
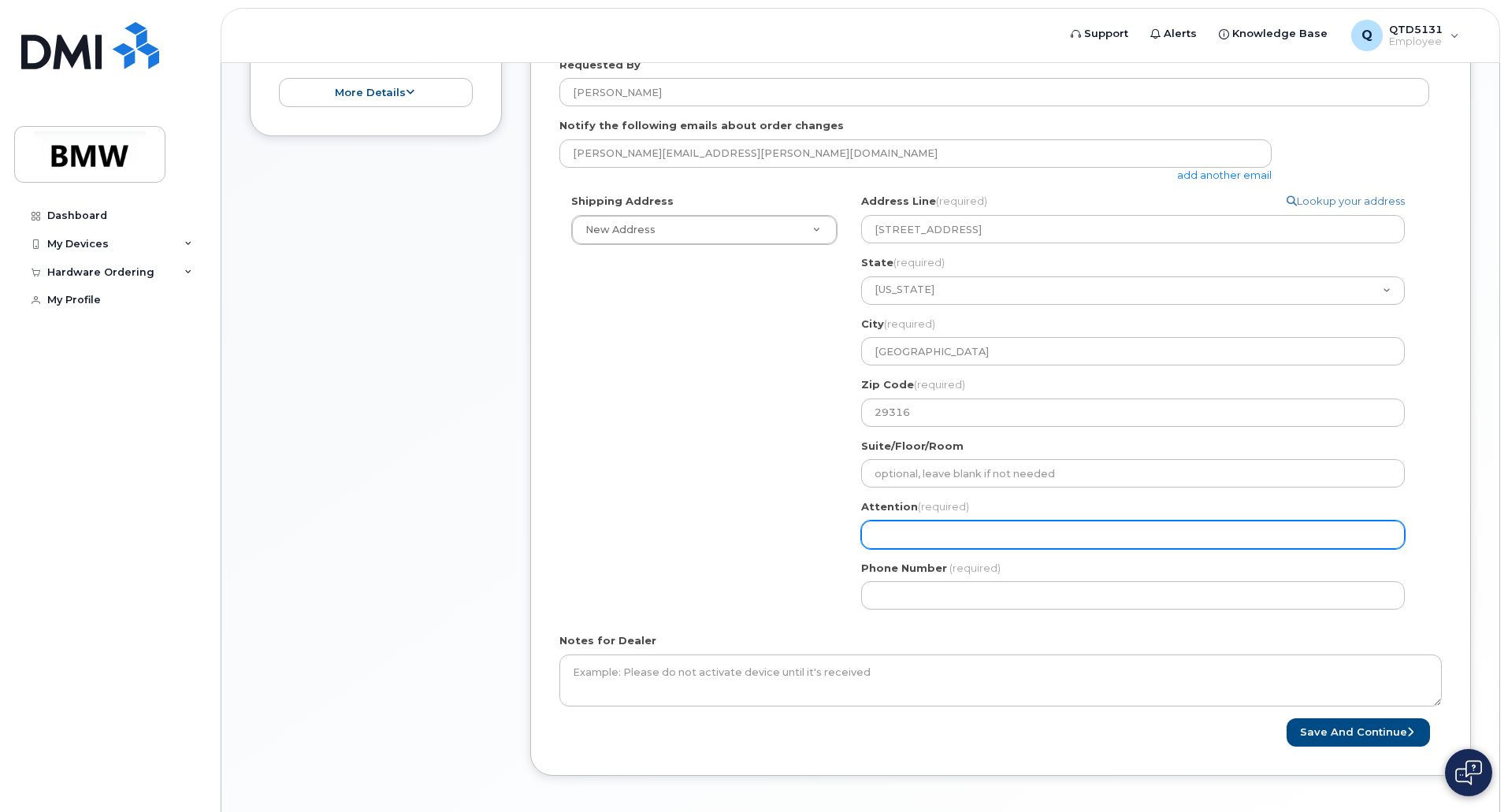
click at [919, 539] on input "Attention (required)" at bounding box center [1133, 535] width 544 height 29
type input "[PERSON_NAME]"
select select
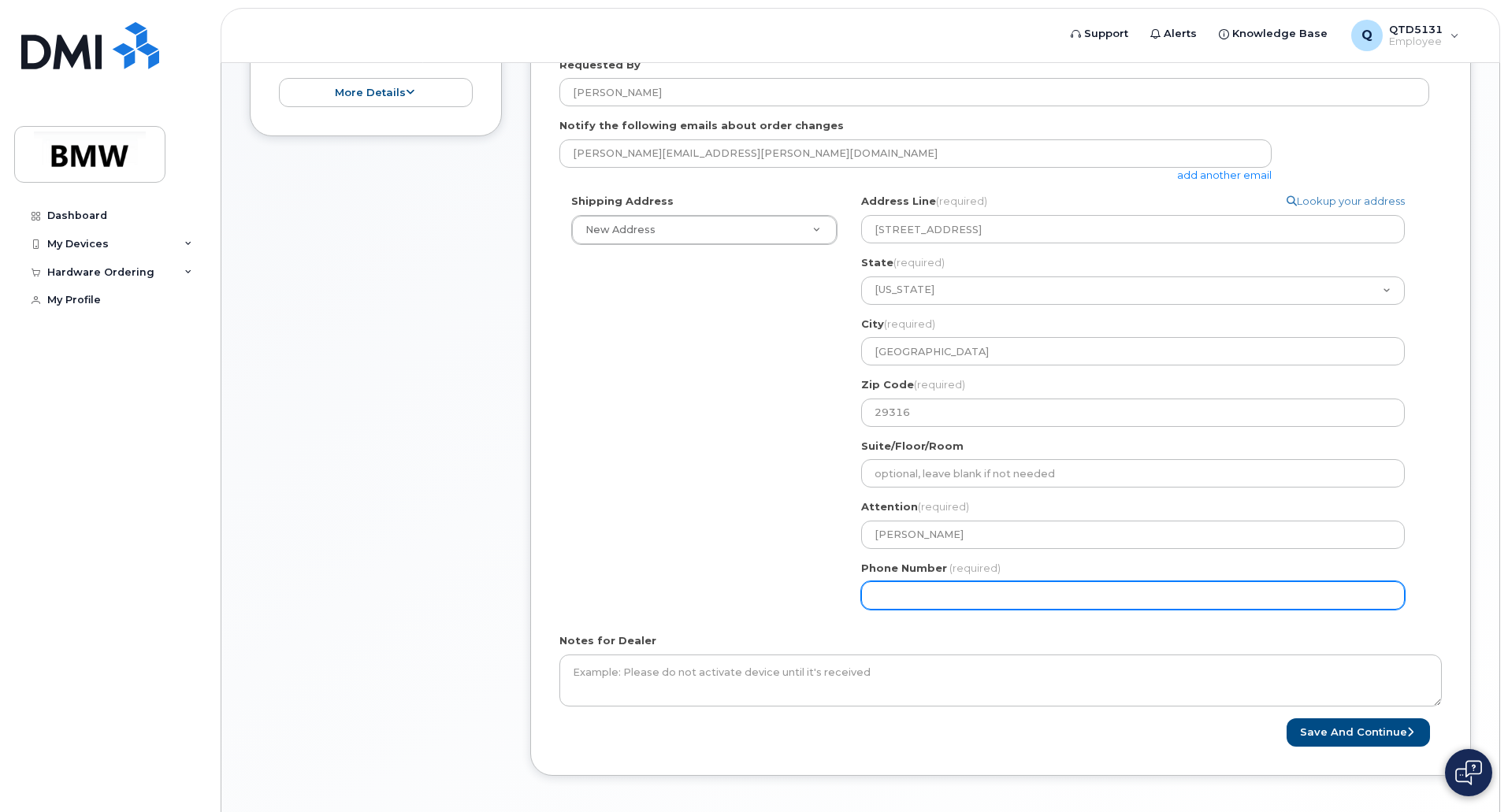
click at [934, 598] on input "Phone Number" at bounding box center [1133, 595] width 544 height 29
type input "864680770"
select select
type input "8646807700"
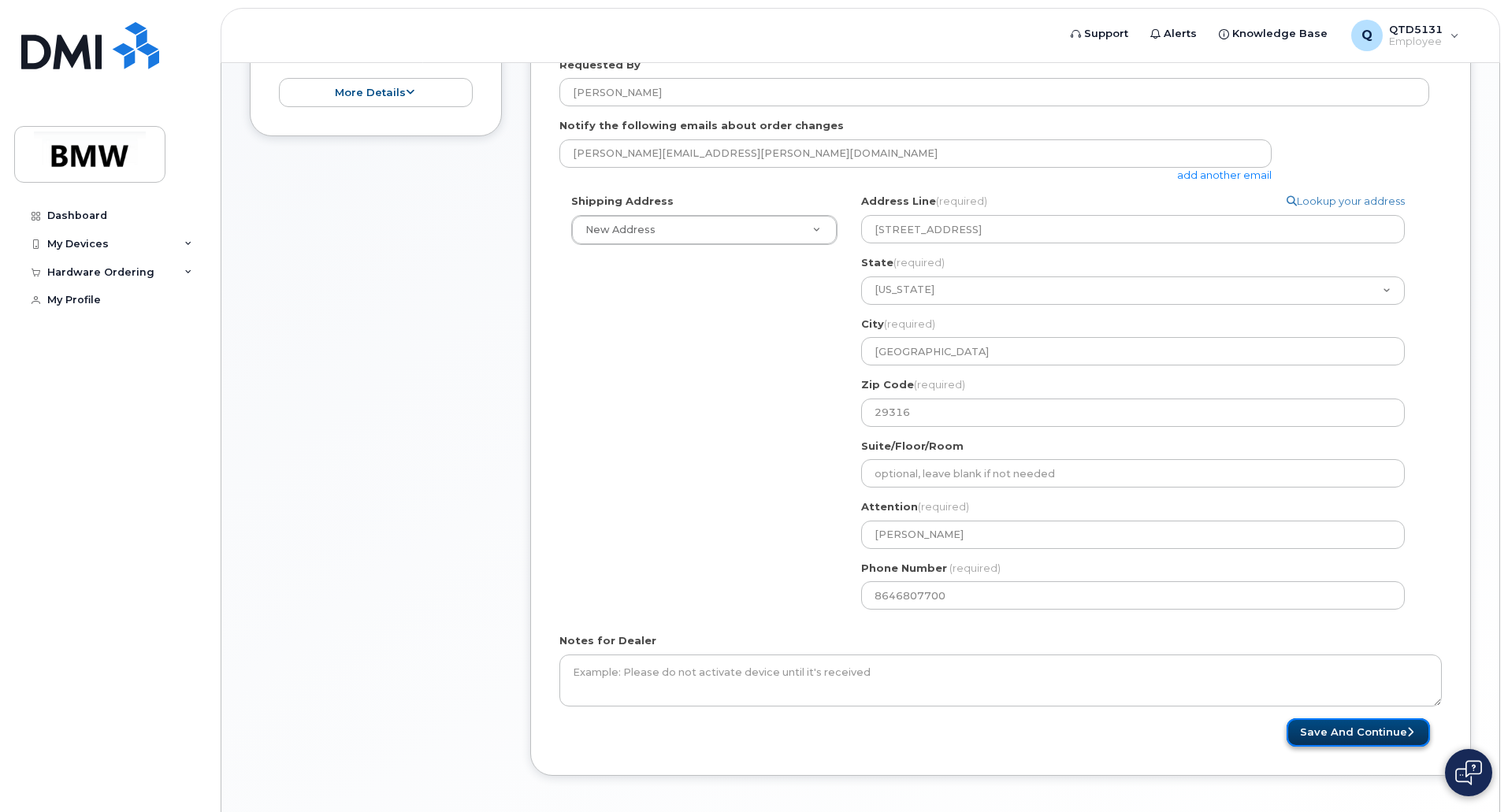
click at [1364, 736] on button "Save and Continue" at bounding box center [1357, 733] width 143 height 29
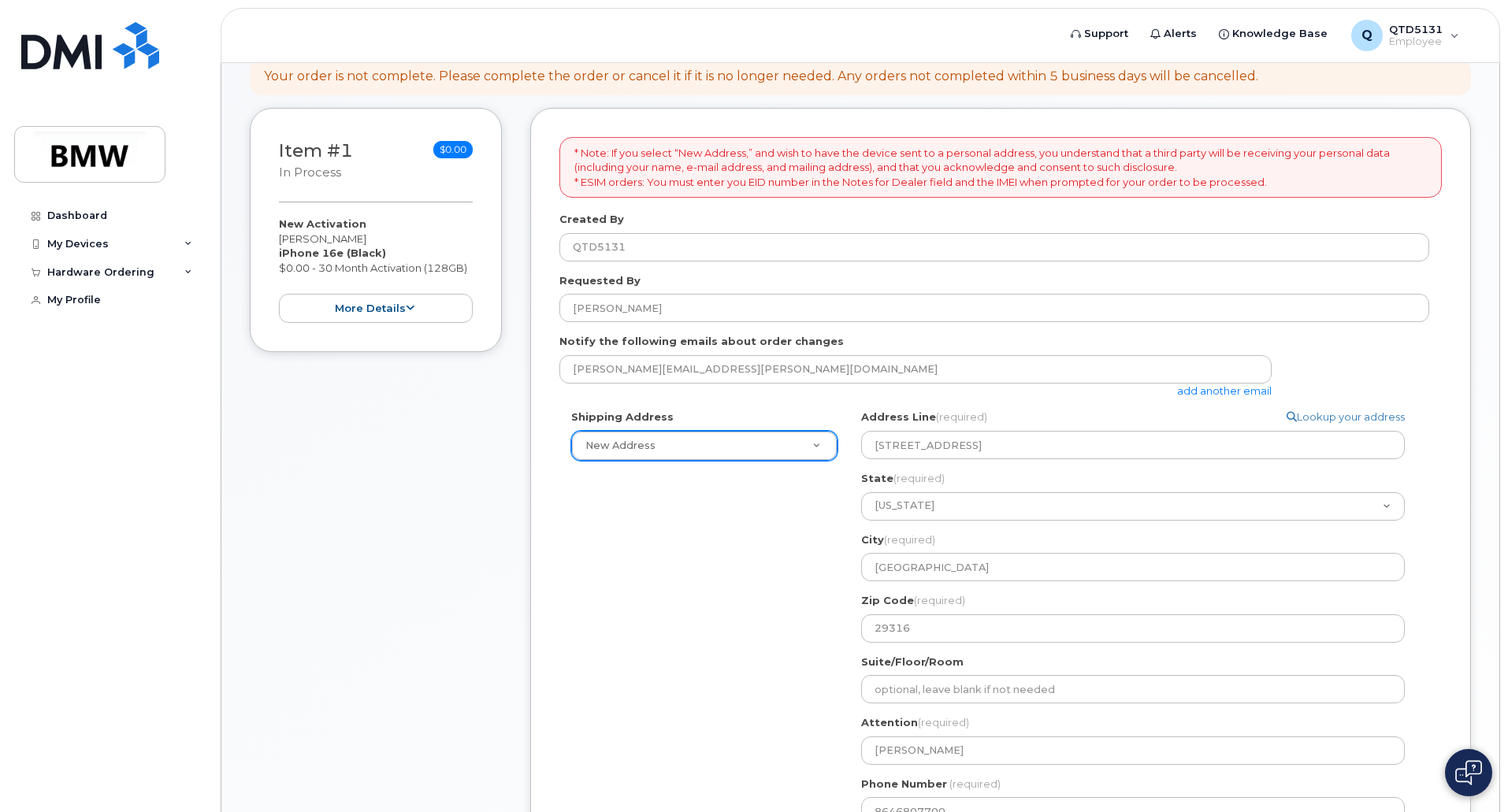
scroll to position [157, 0]
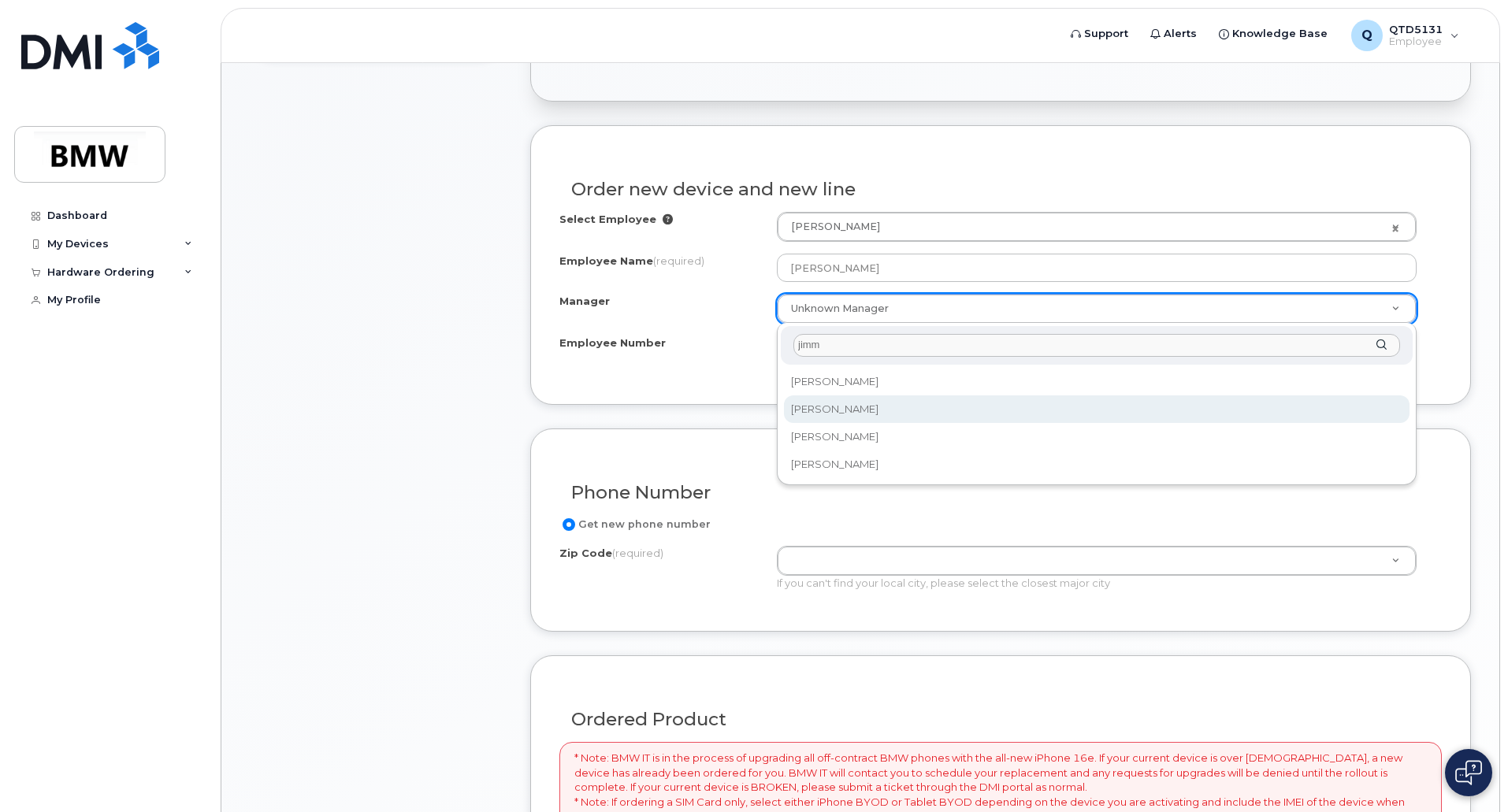
type input "jimm"
select select "1895513"
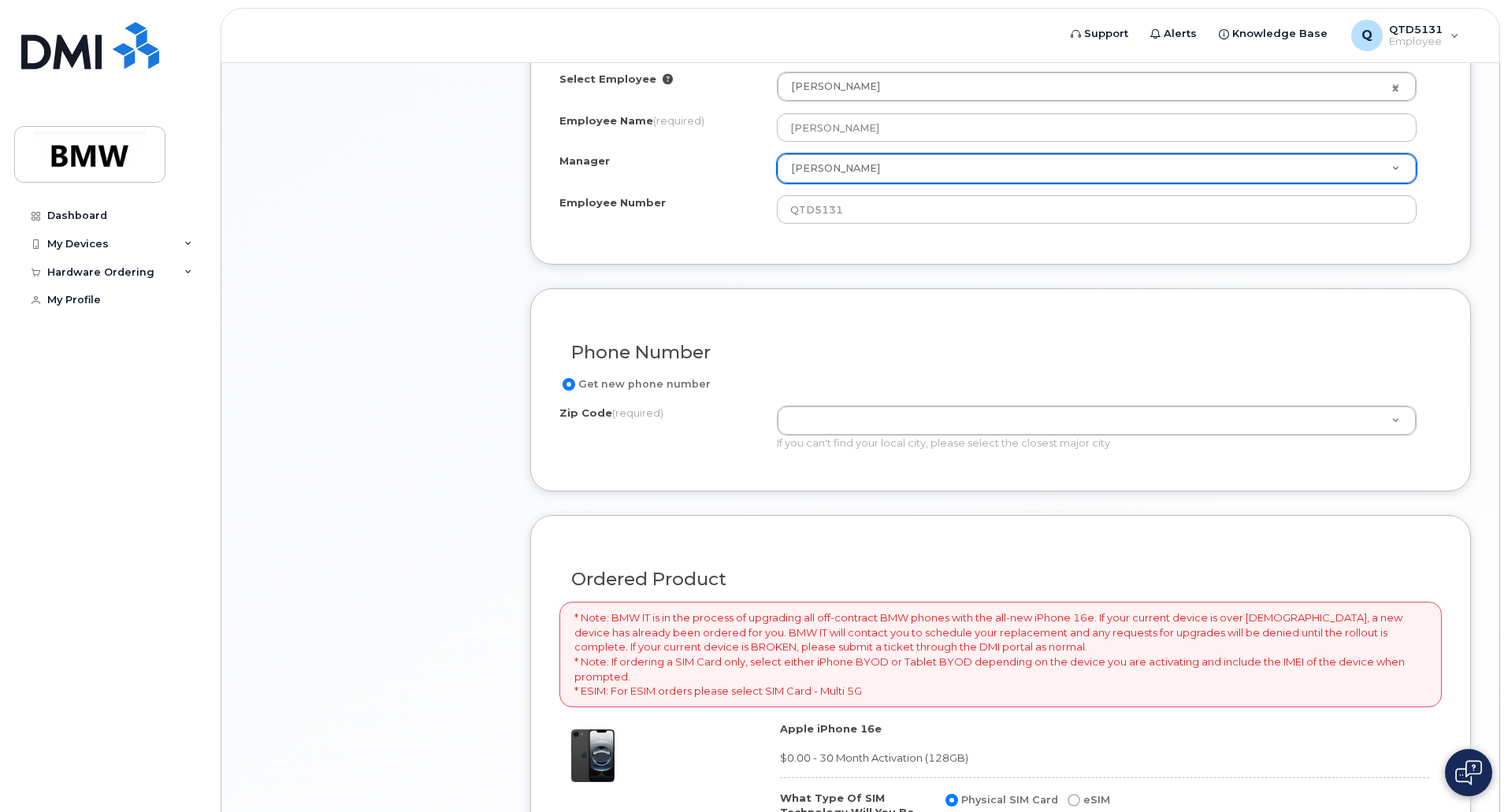
scroll to position [709, 0]
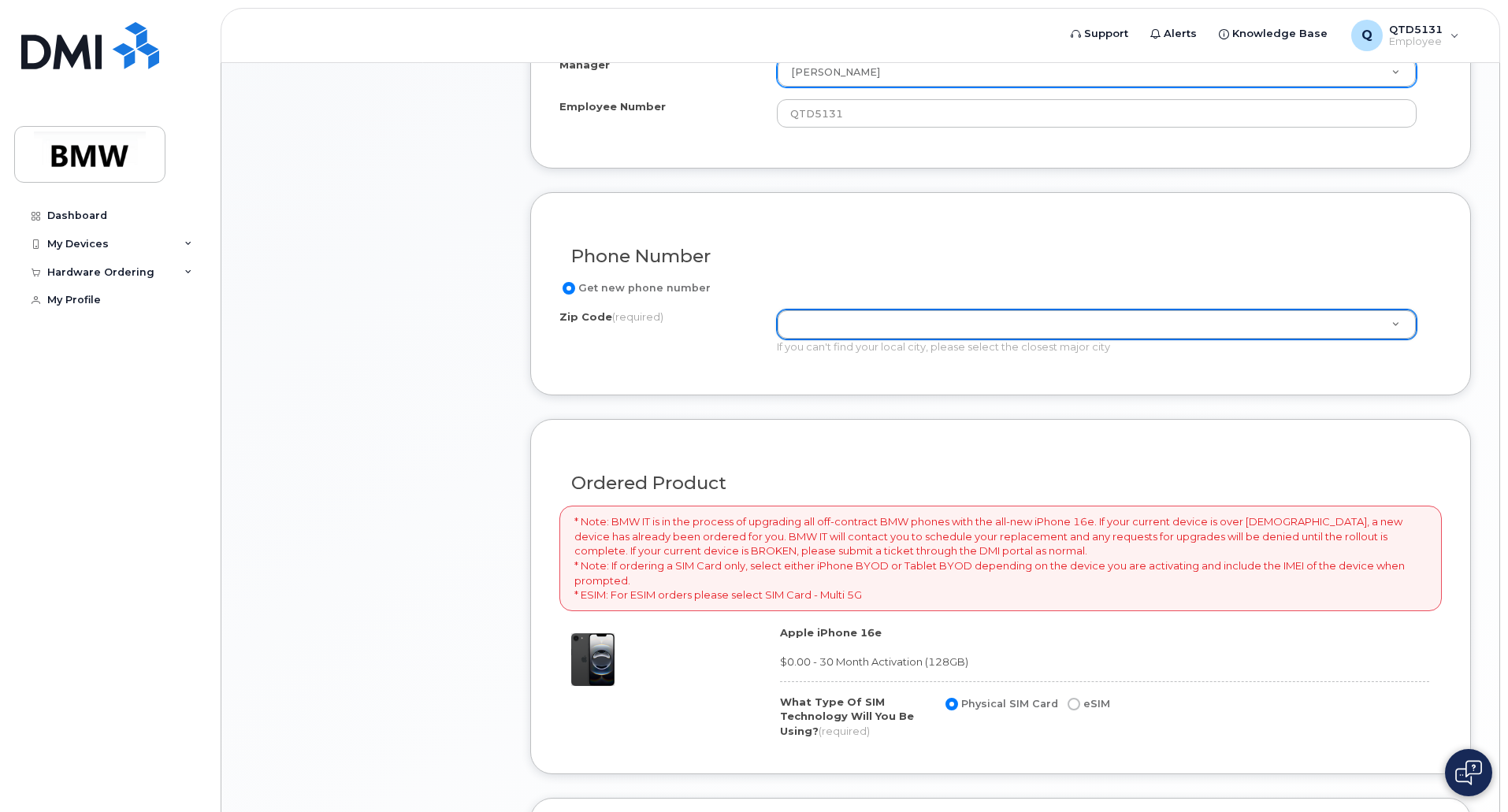
type input "2"
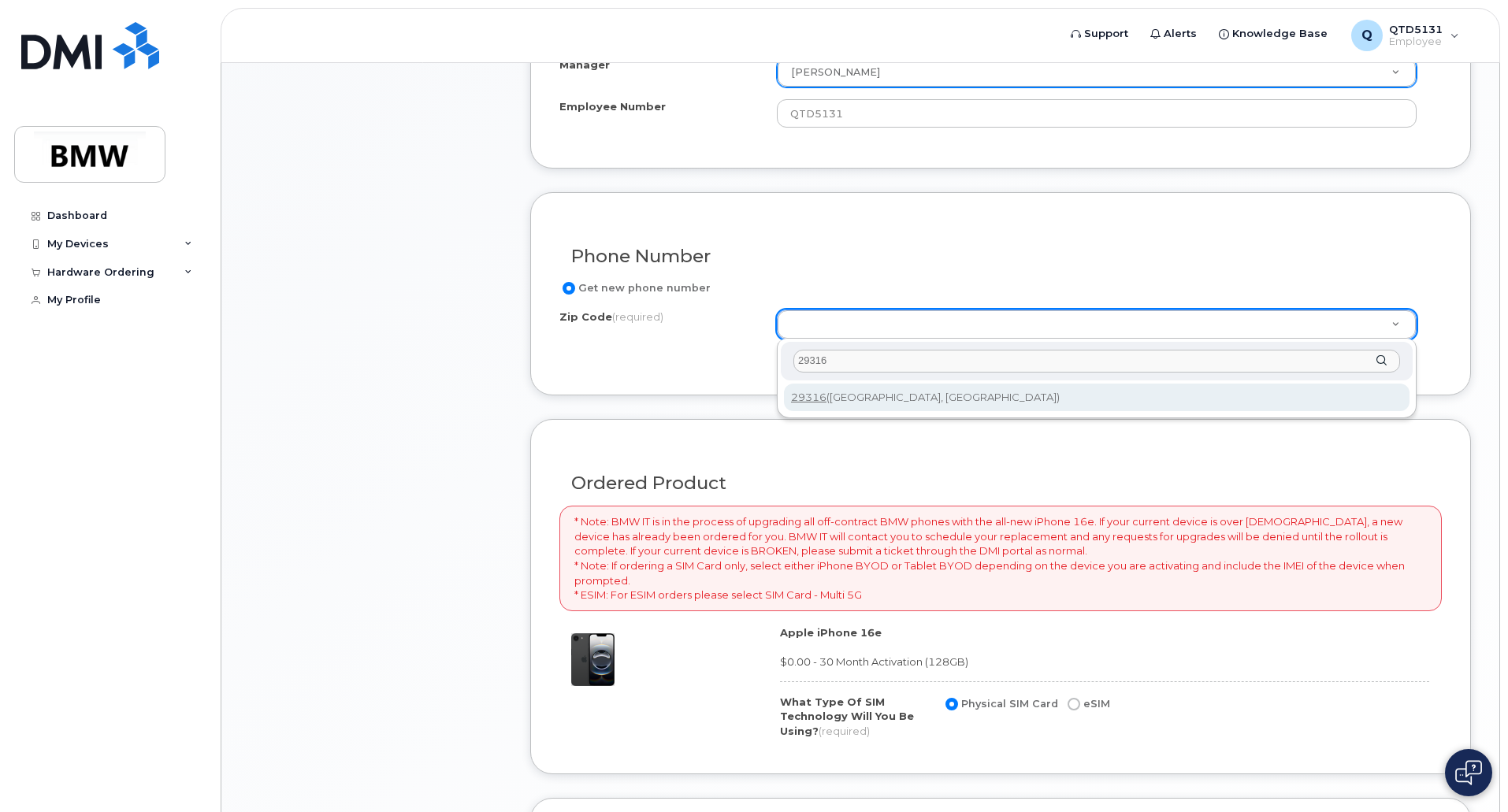
type input "29316"
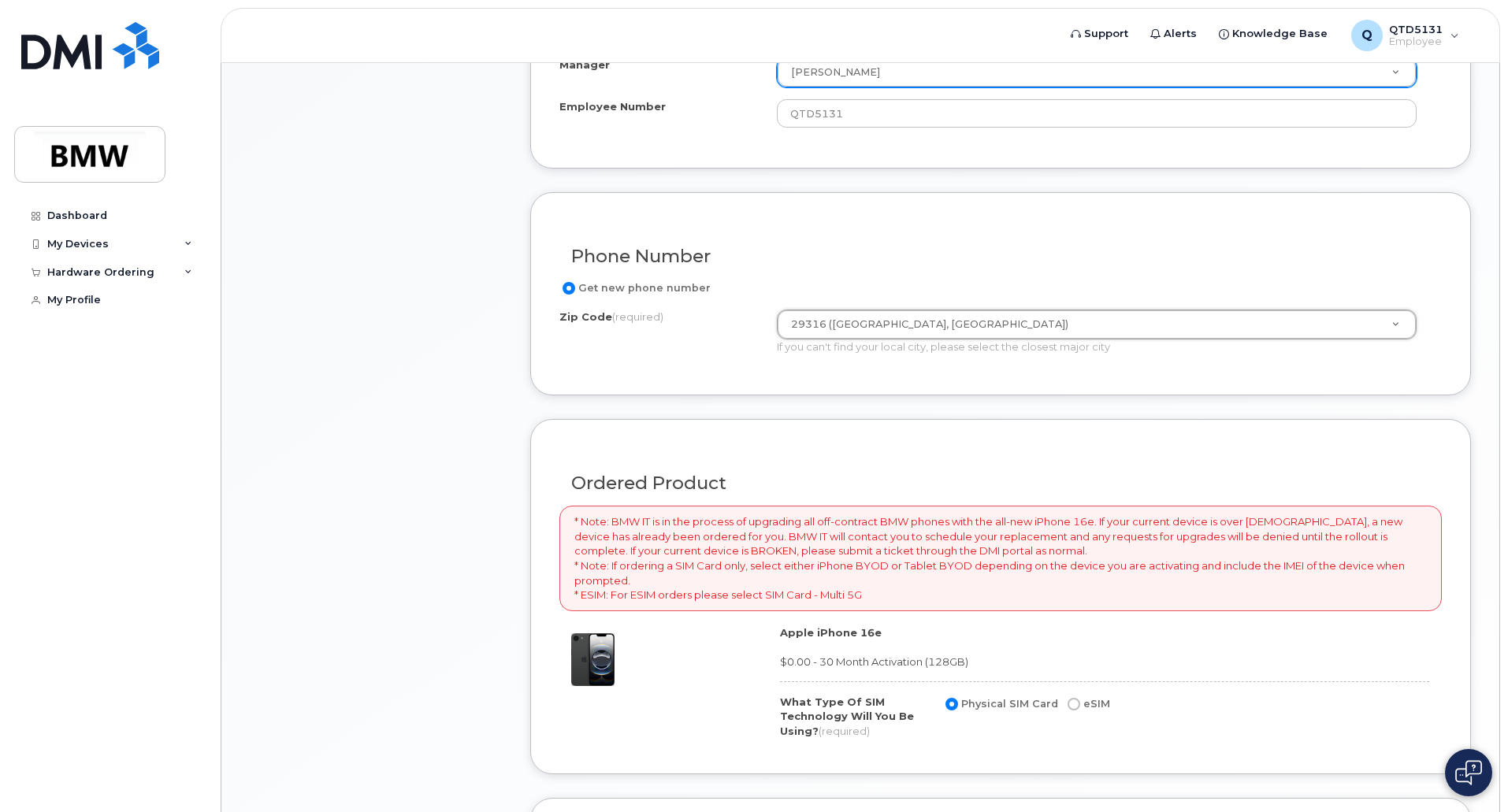
type input "29316 (Boiling Springs, SC)"
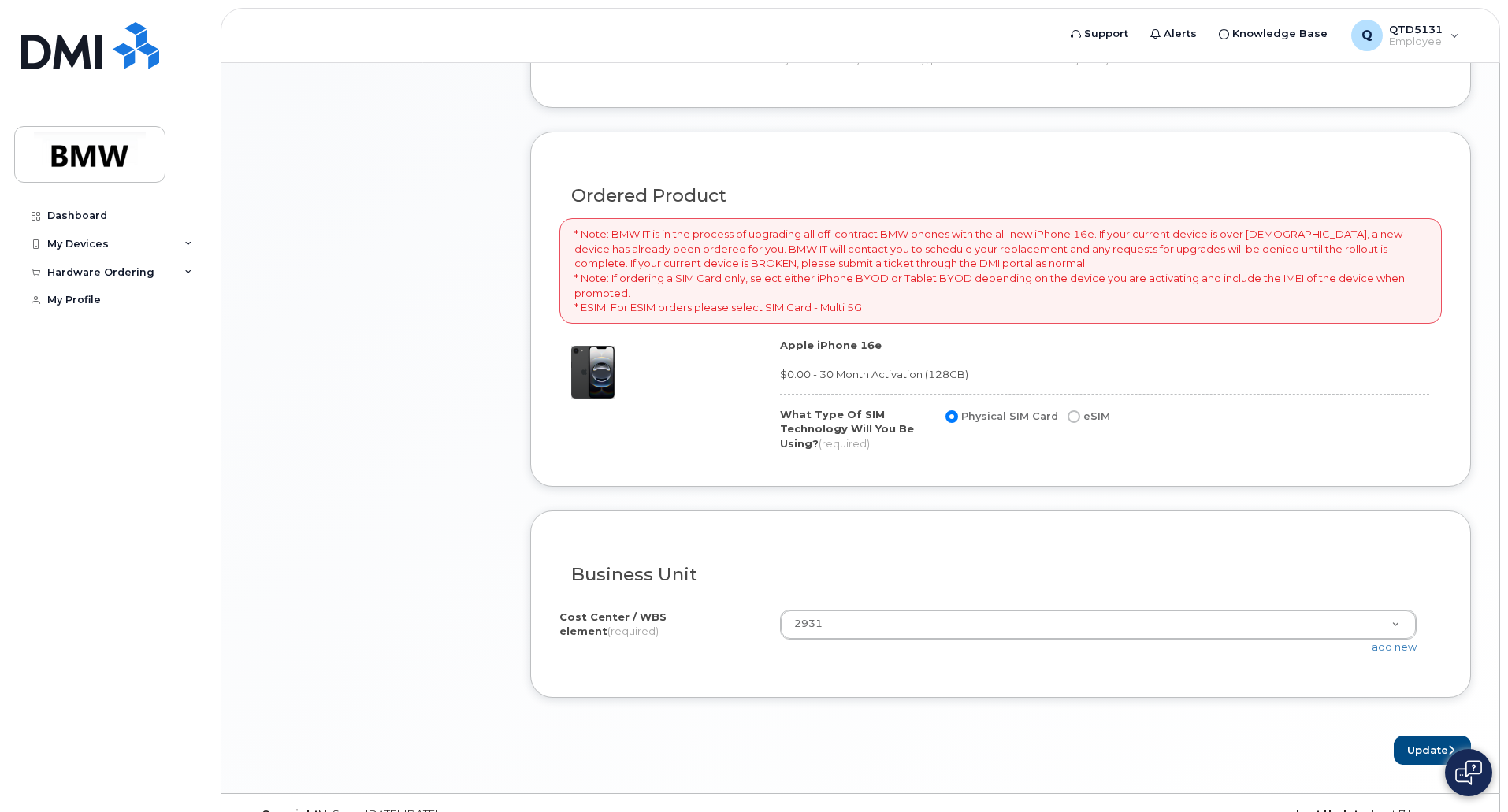
scroll to position [1028, 0]
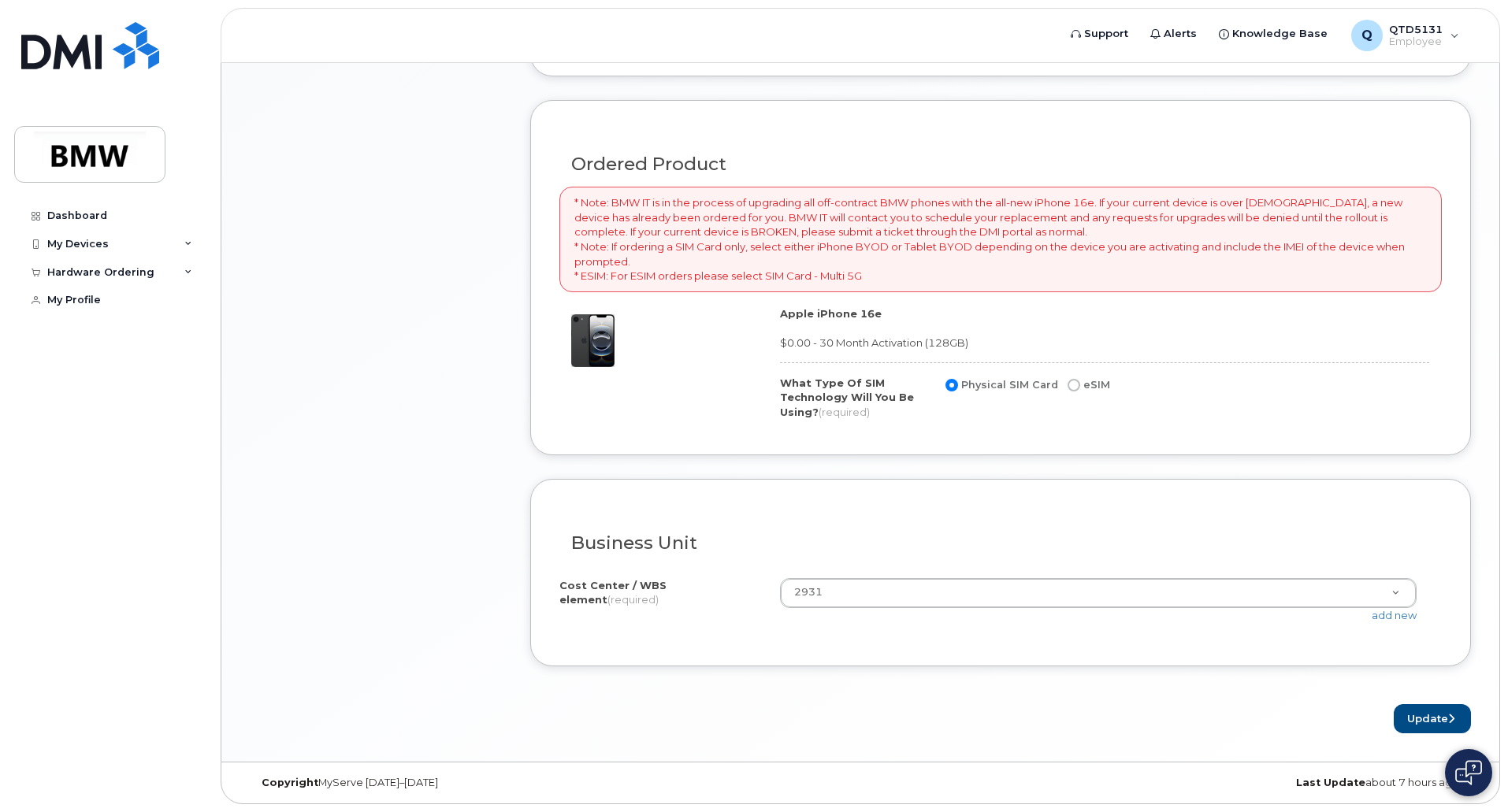
click at [804, 652] on div "Business Unit I know the accounting codes Cost Center / WBS element (required) …" at bounding box center [1000, 572] width 941 height 187
click at [1072, 385] on input "eSIM" at bounding box center [1073, 385] width 12 height 12
radio input "true"
click at [950, 385] on input "Physical SIM Card" at bounding box center [951, 385] width 12 height 12
radio input "true"
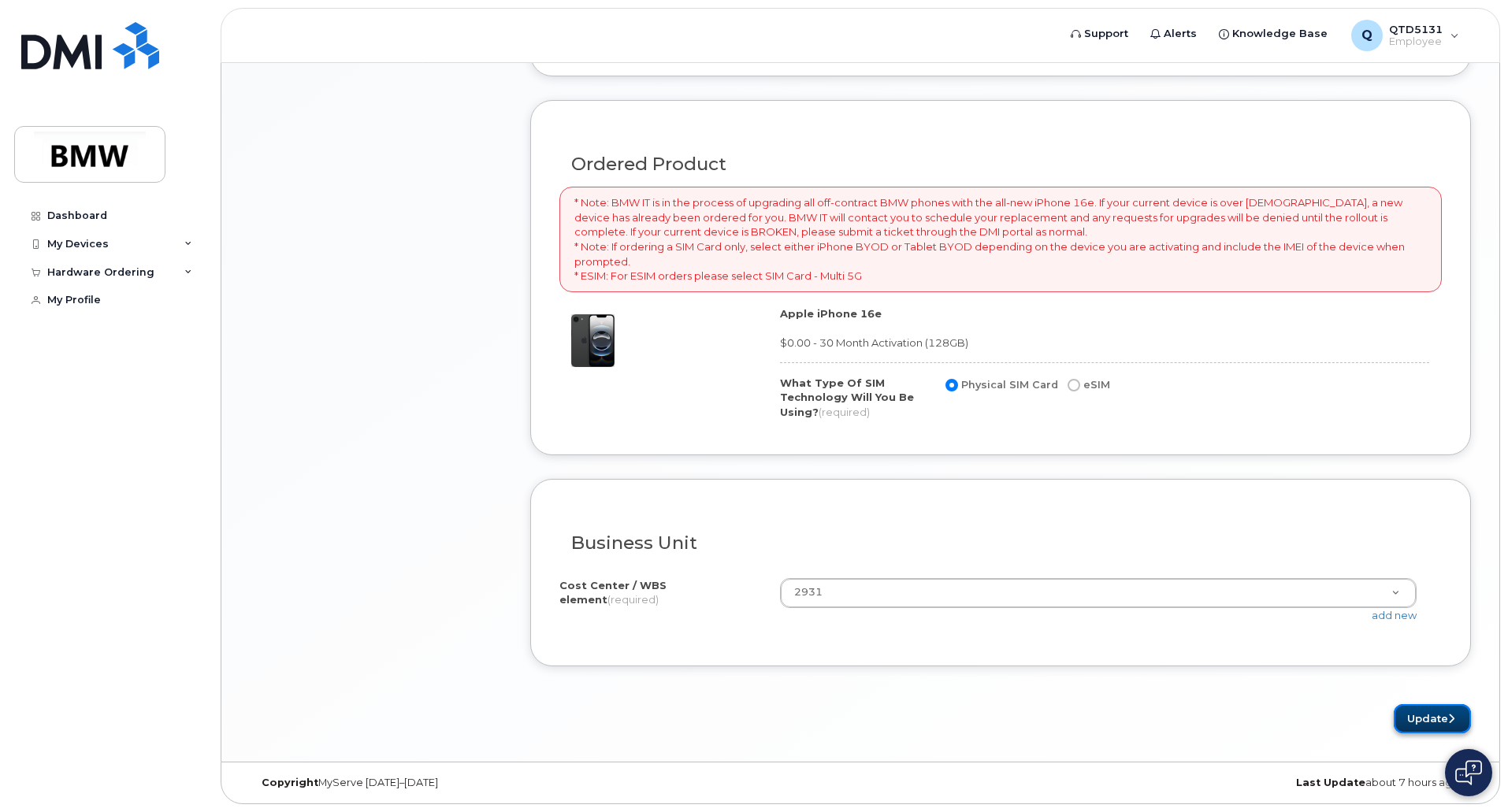
click at [1420, 713] on button "Update" at bounding box center [1432, 719] width 77 height 29
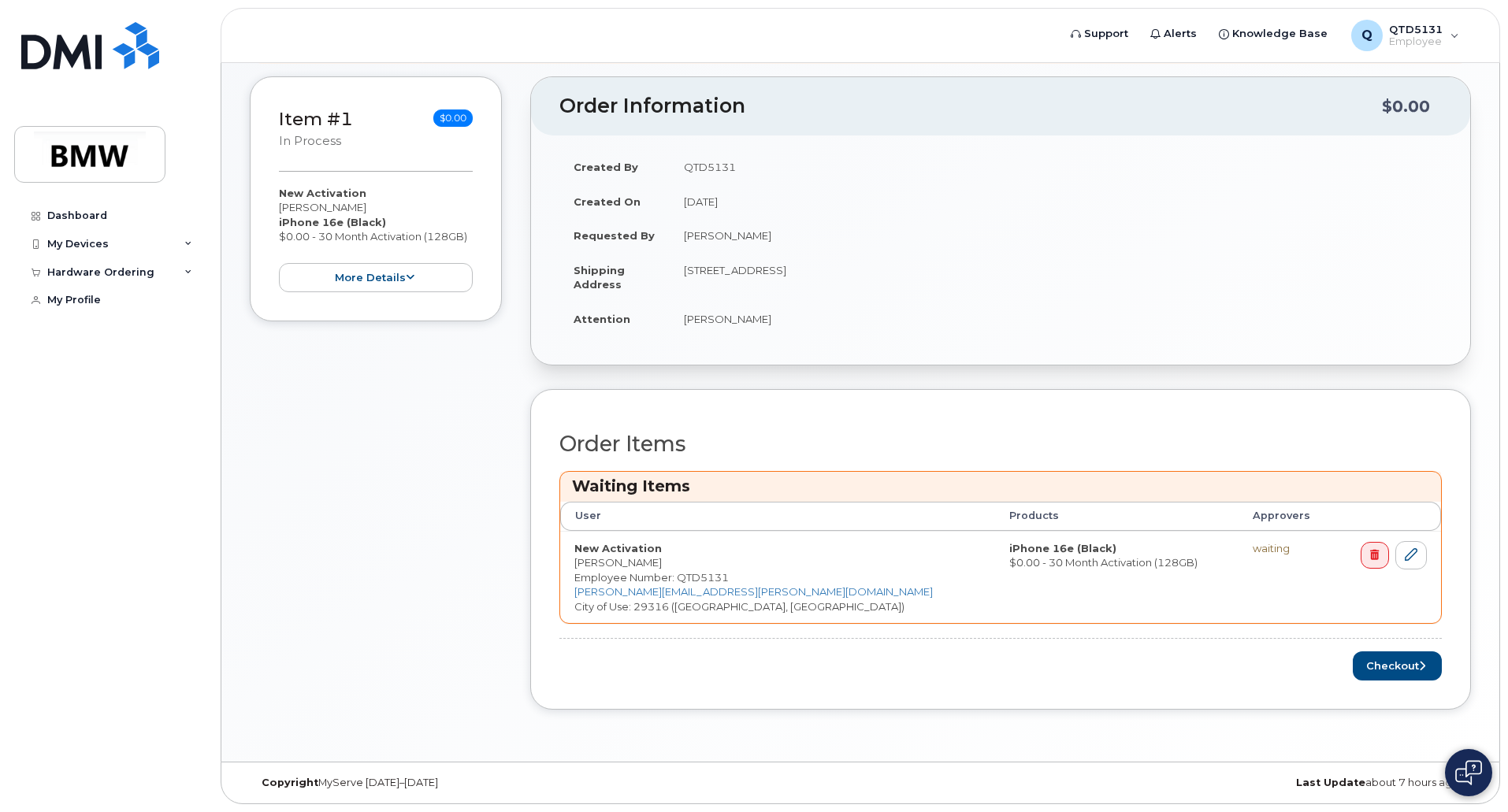
scroll to position [198, 0]
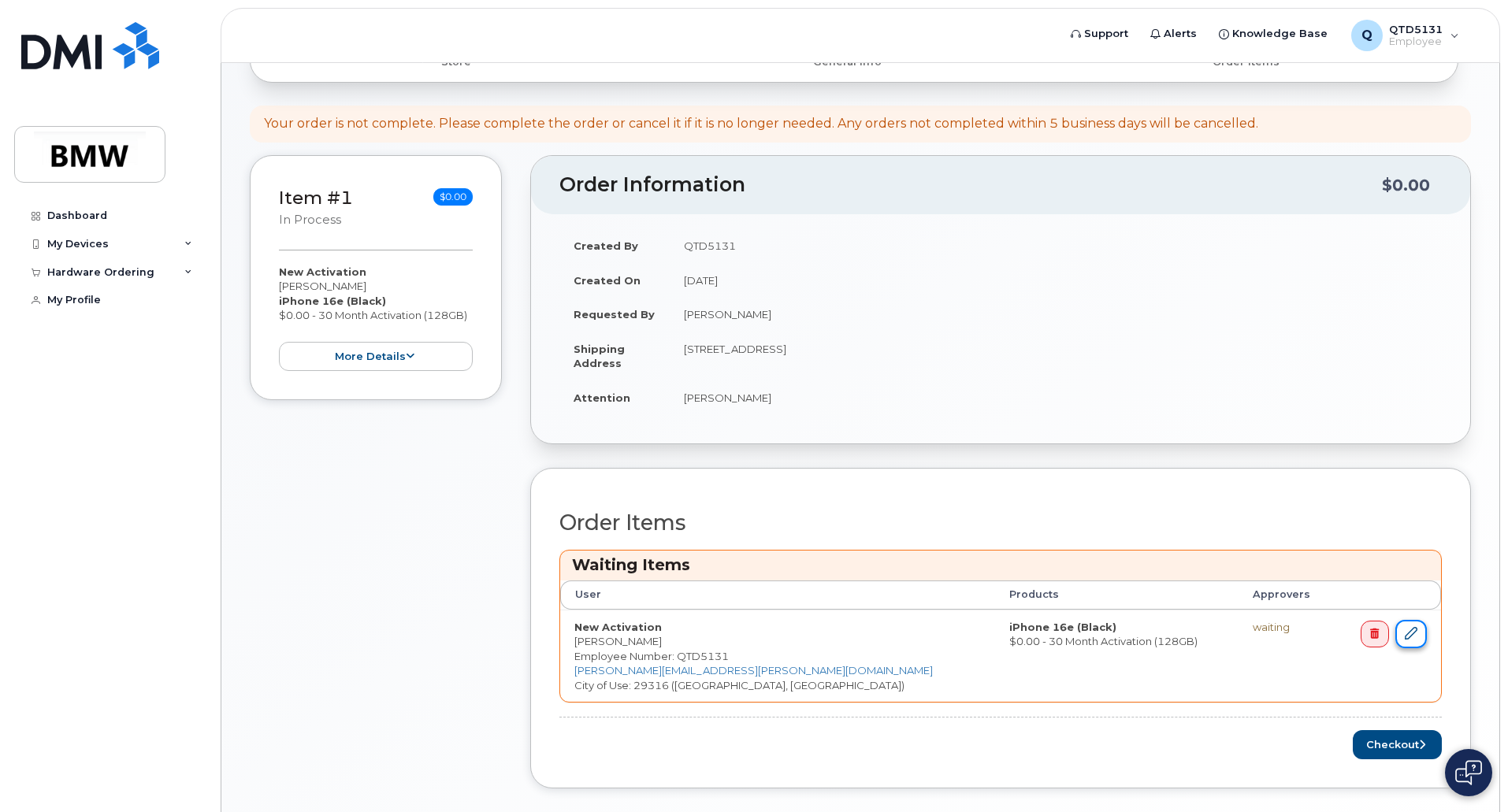
click at [1409, 645] on link at bounding box center [1411, 634] width 31 height 29
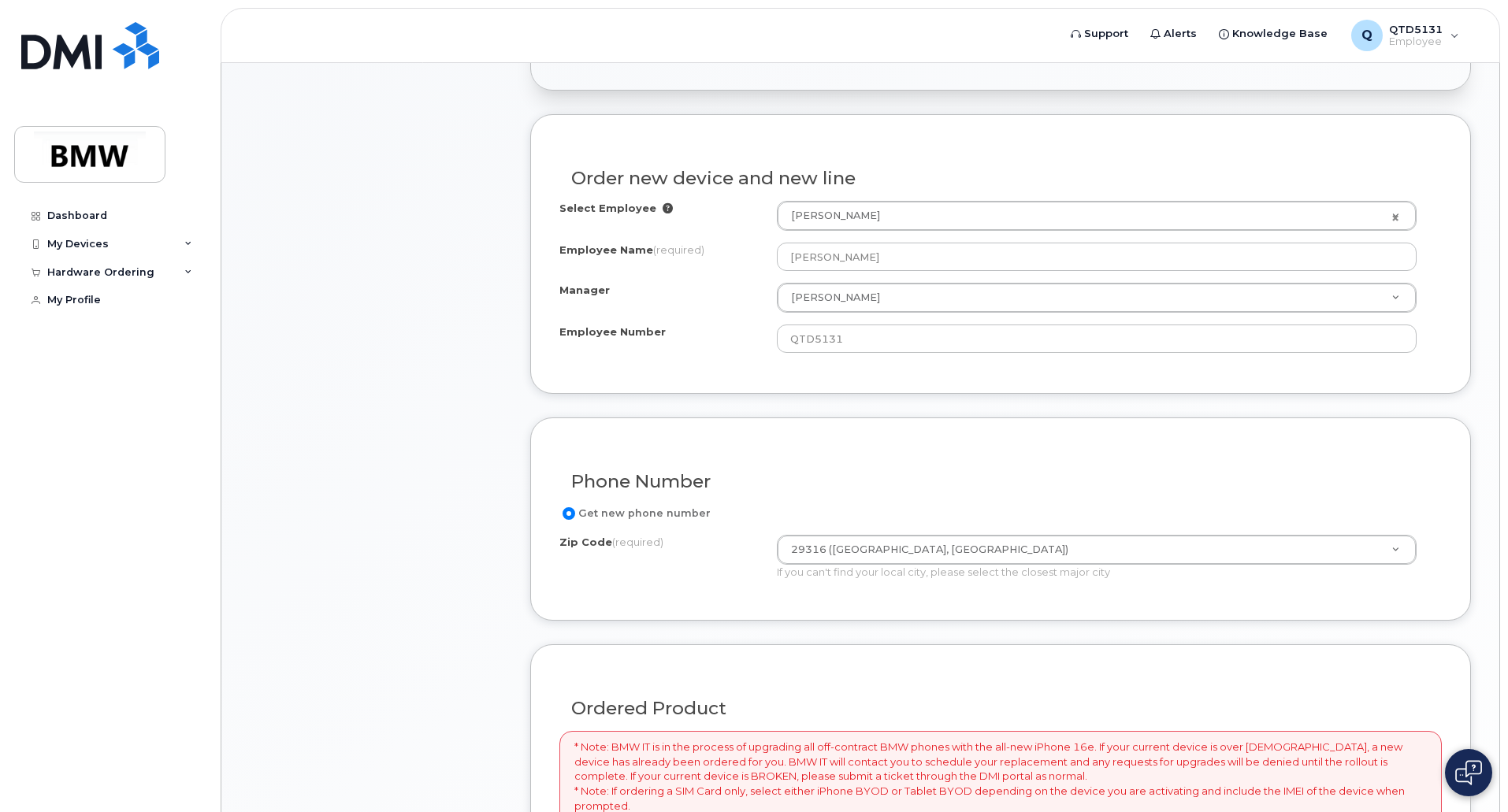
scroll to position [630, 0]
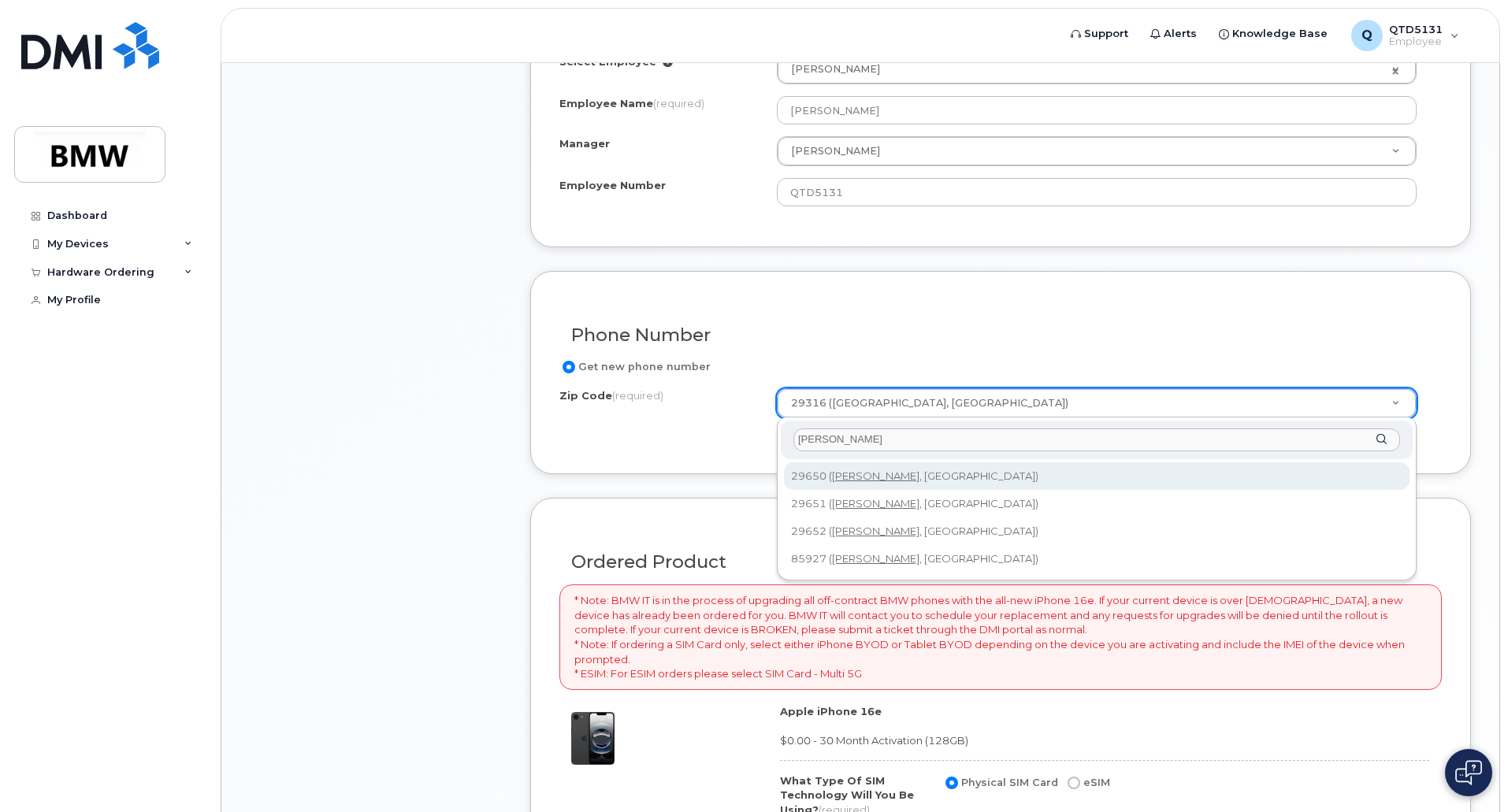
type input "[PERSON_NAME]"
type input "29650 (Greer, SC)"
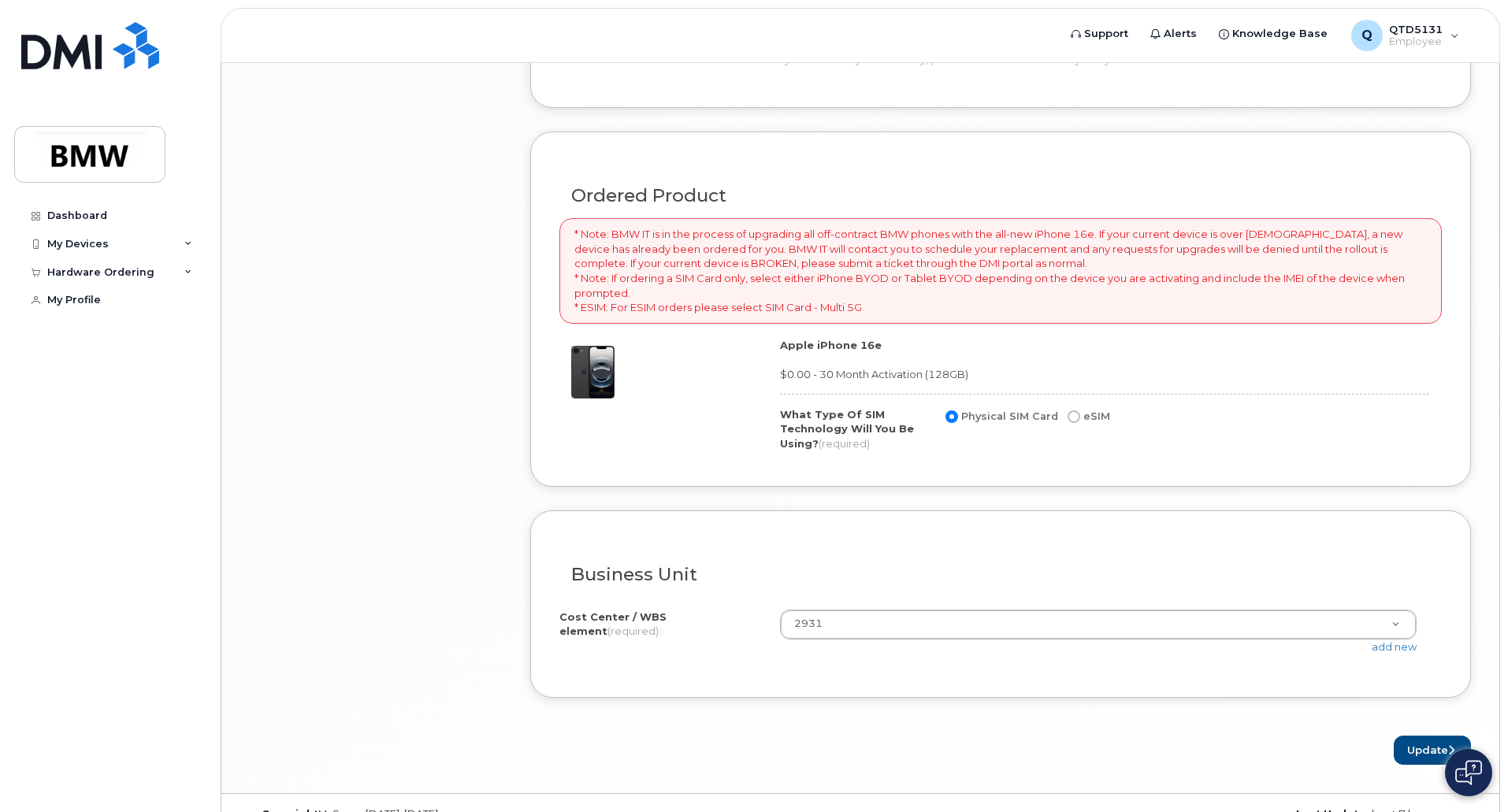
scroll to position [1024, 0]
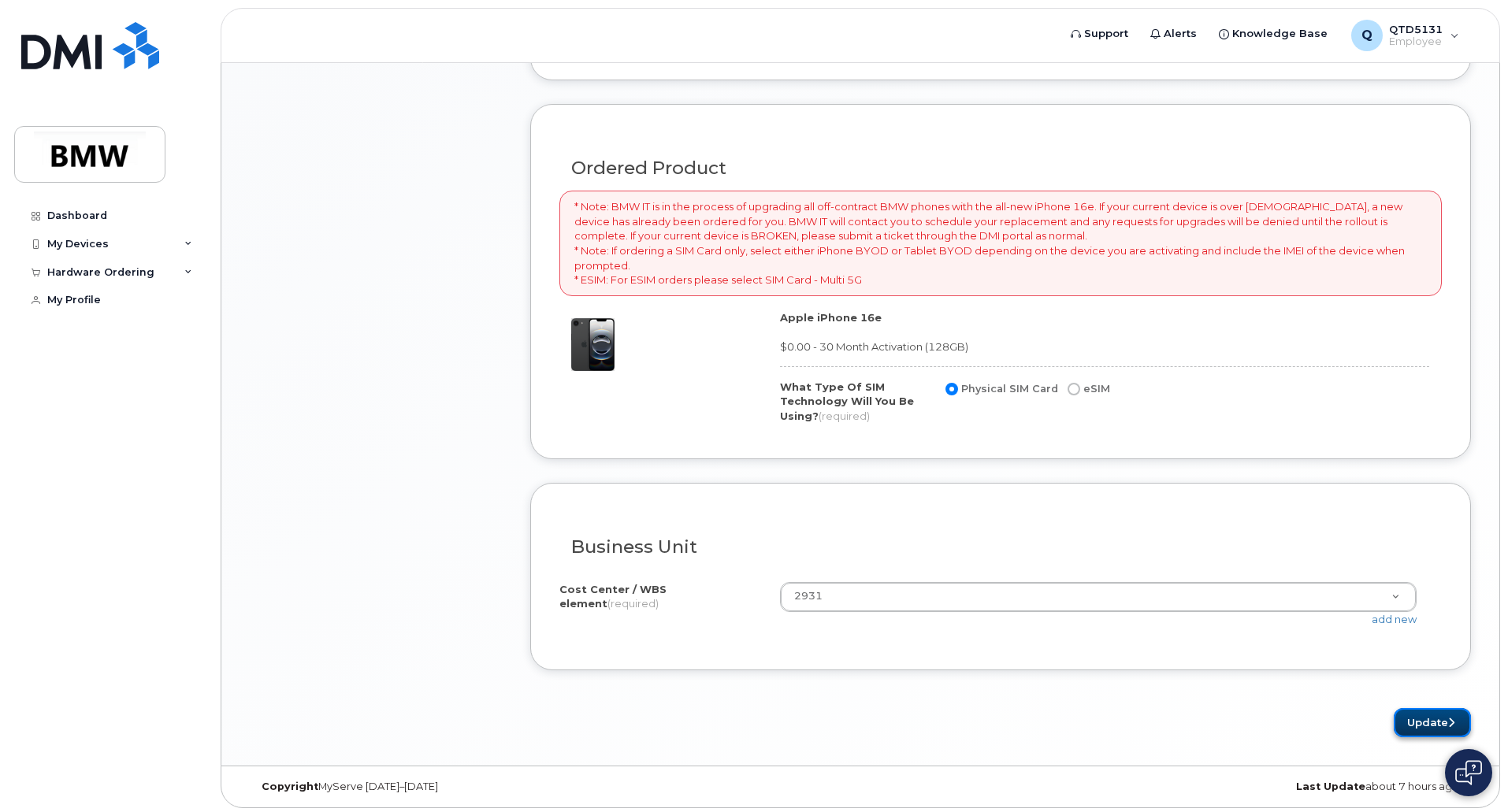
click at [1420, 716] on button "Update" at bounding box center [1432, 723] width 77 height 29
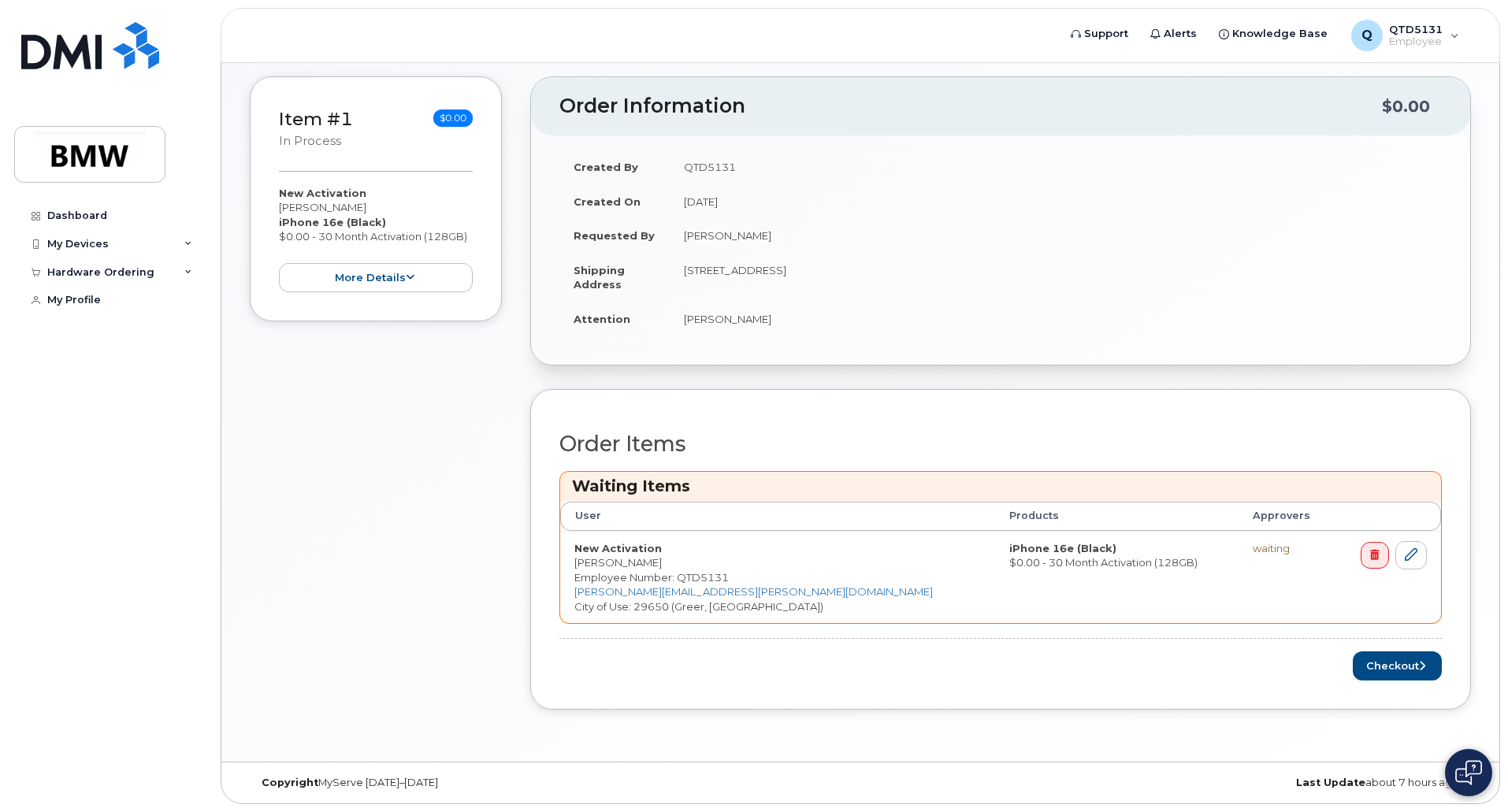
scroll to position [277, 0]
click at [1375, 667] on button "Checkout" at bounding box center [1397, 666] width 89 height 29
